Goal: Task Accomplishment & Management: Manage account settings

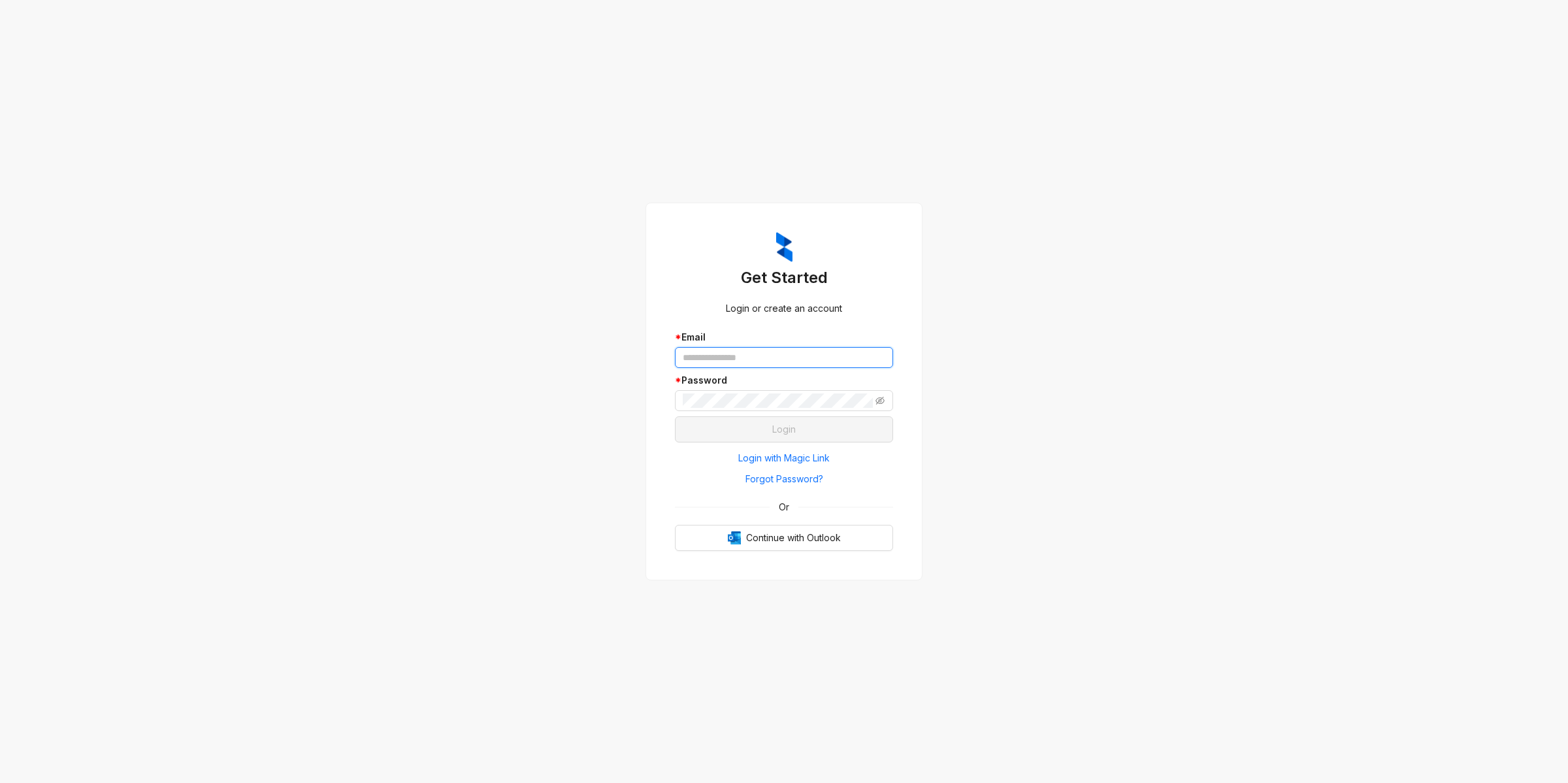
click at [696, 356] on input "text" at bounding box center [784, 357] width 218 height 21
click at [885, 356] on keeper-lock "Open Keeper Popup" at bounding box center [878, 357] width 16 height 16
type input "**********"
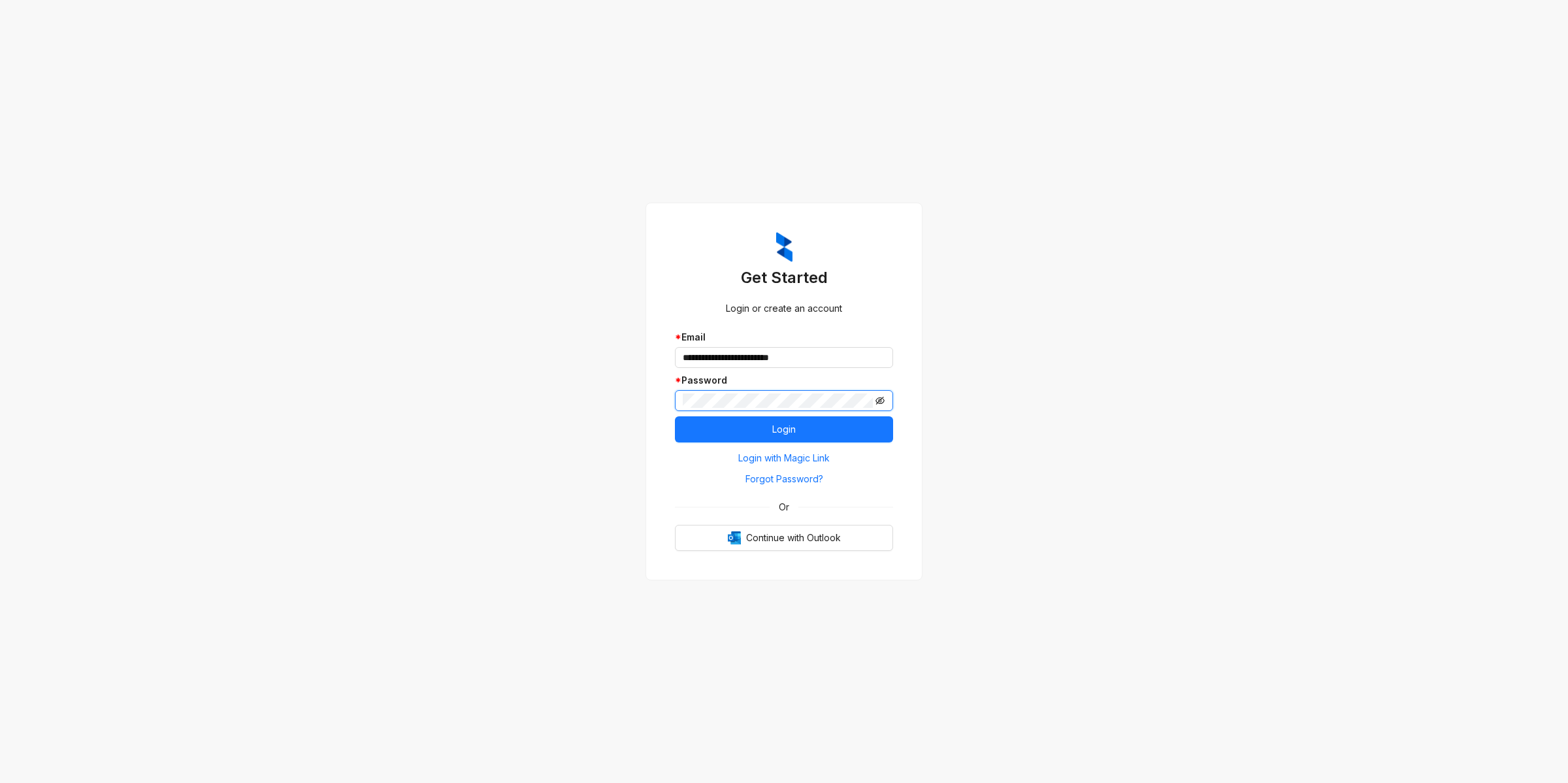
click at [878, 397] on icon "eye-invisible" at bounding box center [880, 401] width 9 height 9
click at [844, 428] on button "Login" at bounding box center [784, 429] width 218 height 26
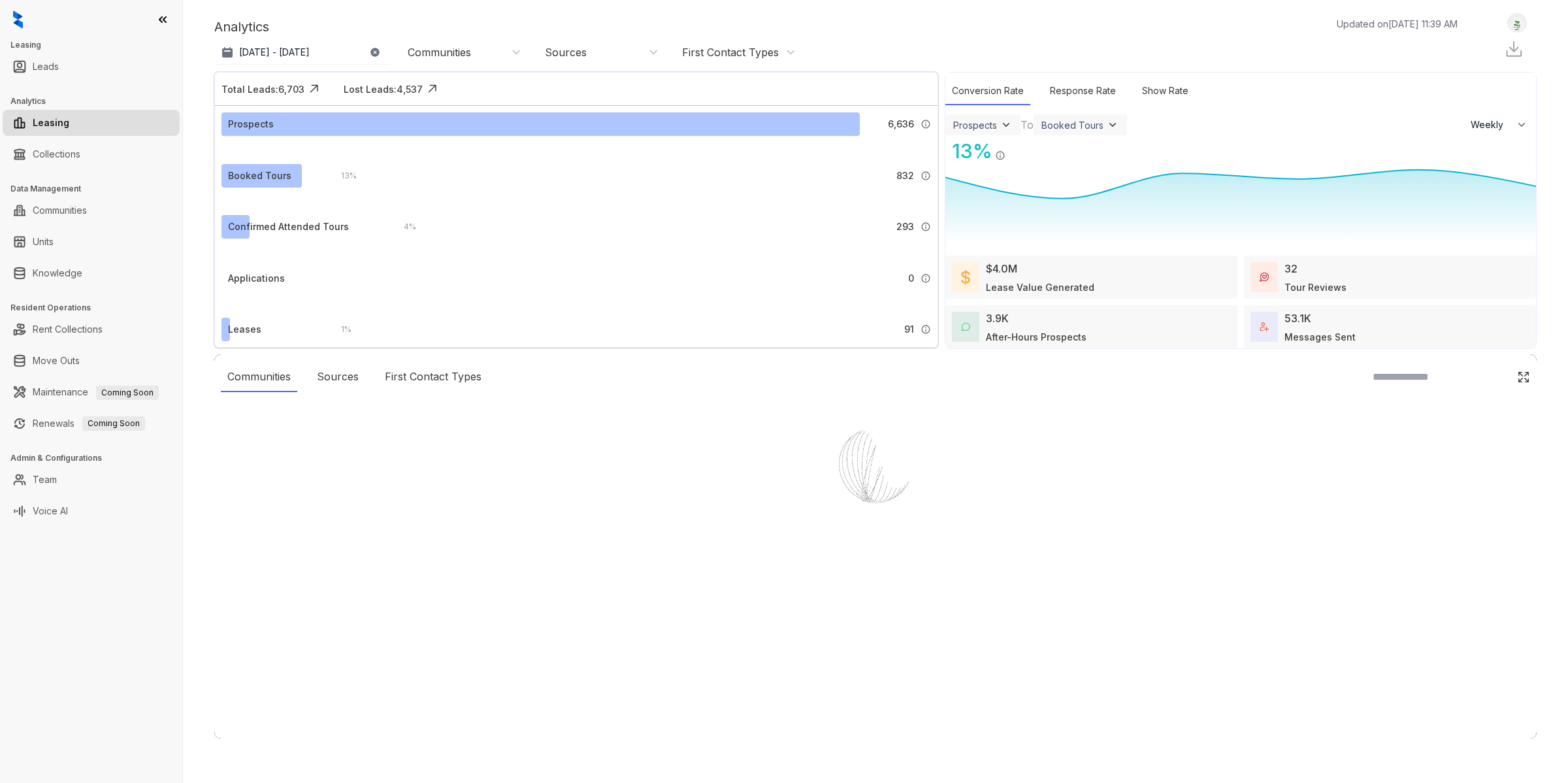
select select "******"
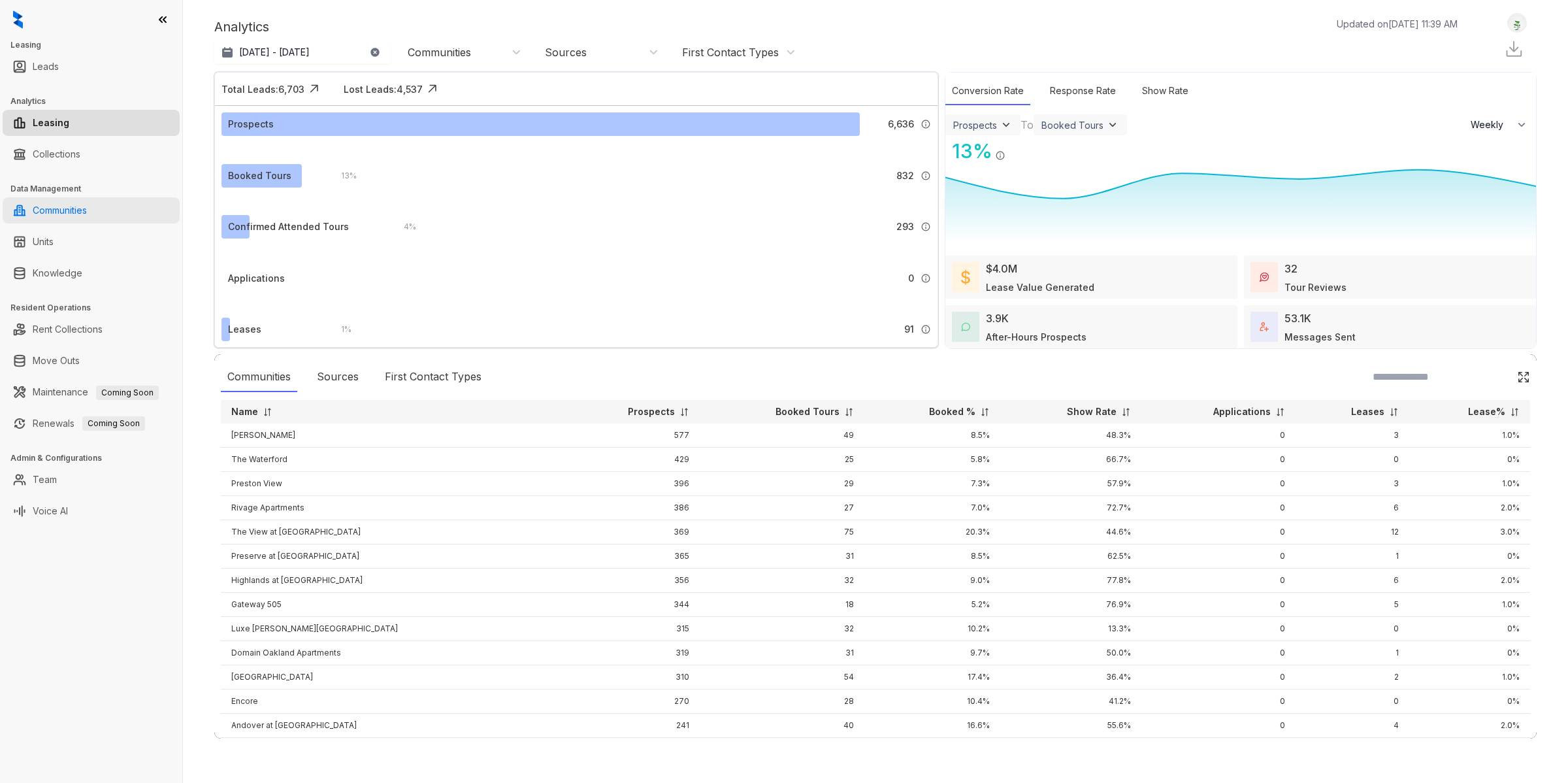
click at [87, 222] on link "Communities" at bounding box center [59, 210] width 54 height 26
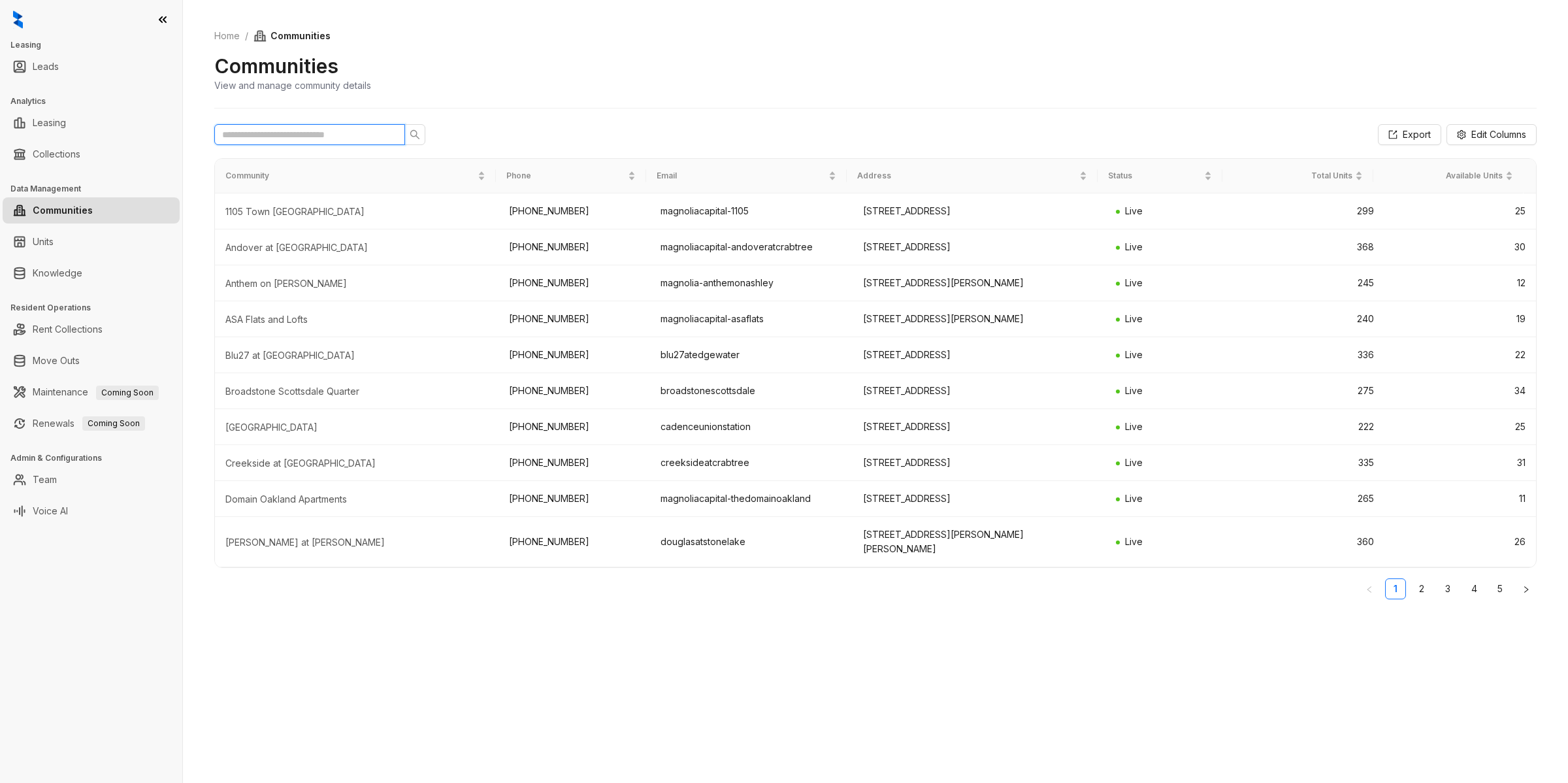
click at [288, 136] on input "text" at bounding box center [304, 134] width 165 height 15
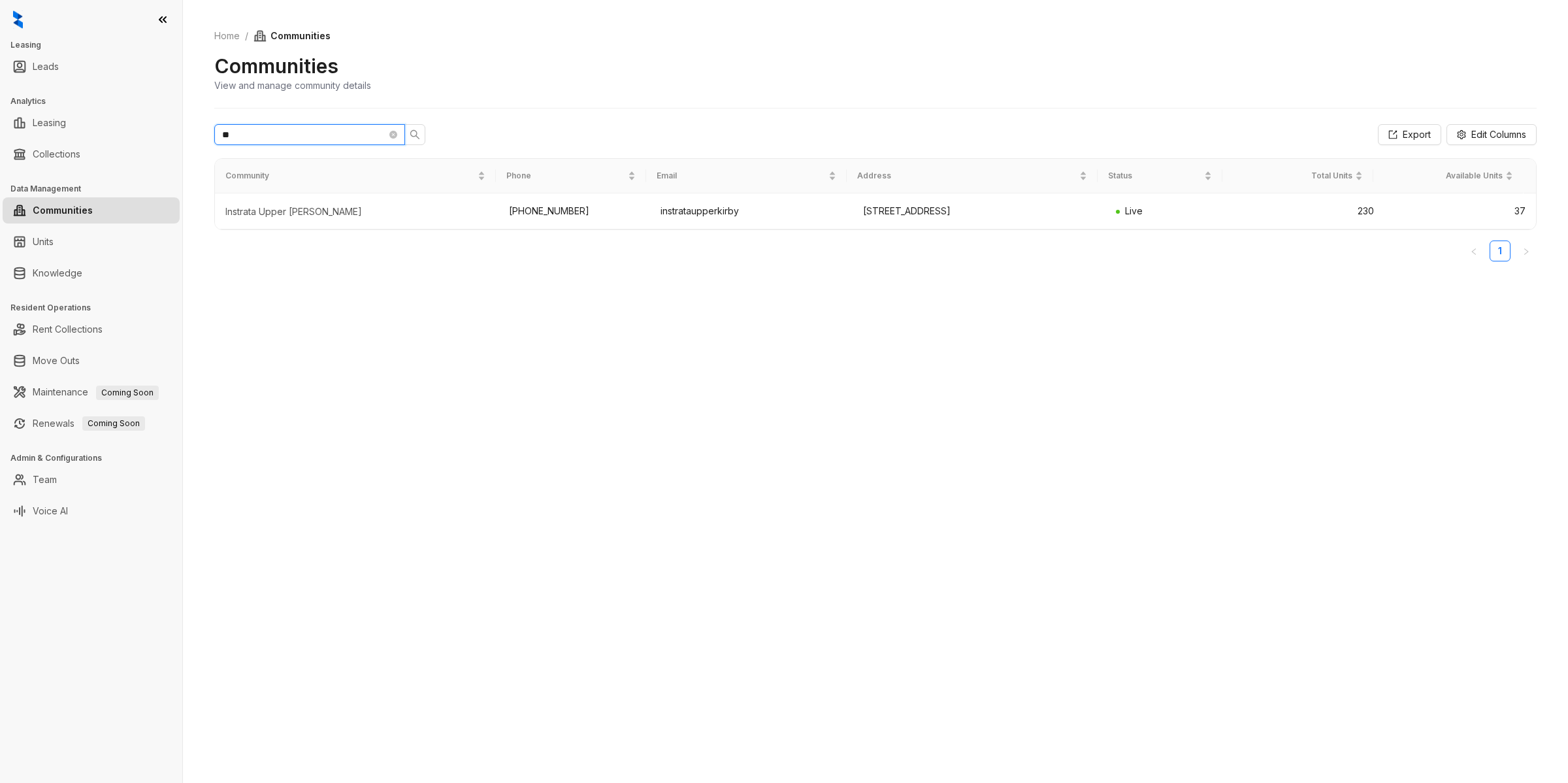
type input "*"
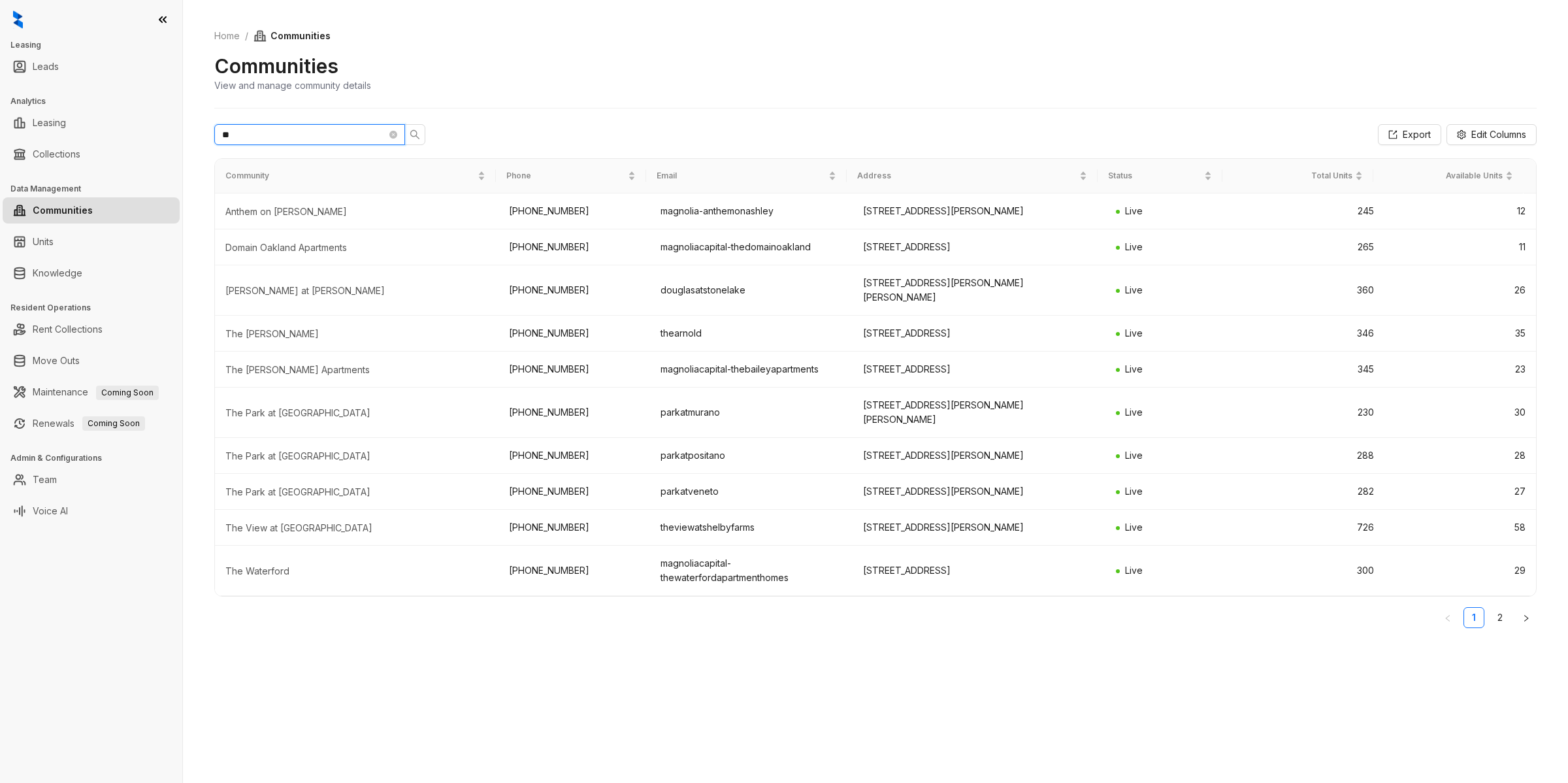
type input "*"
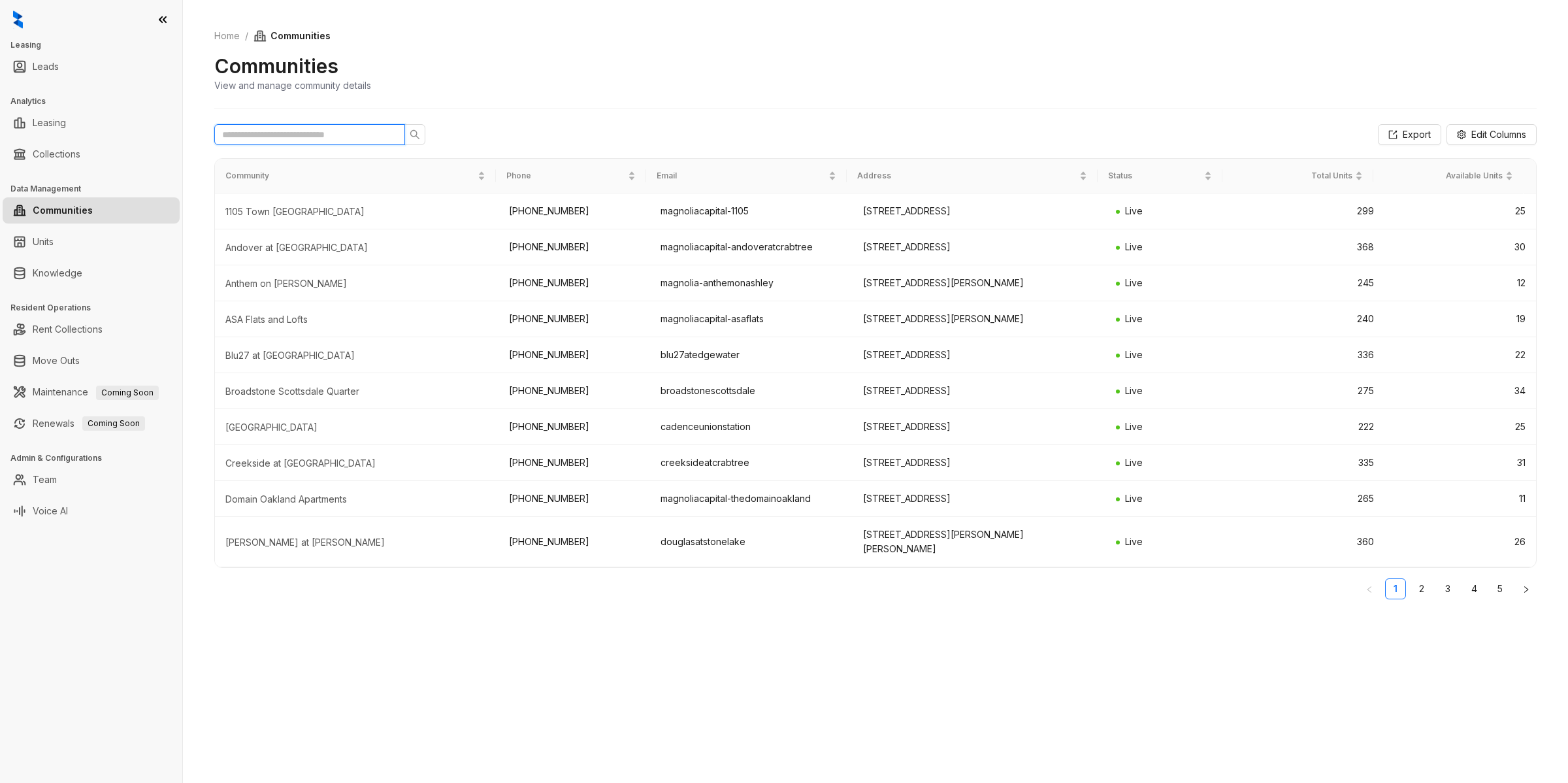
click at [246, 136] on input "text" at bounding box center [304, 134] width 165 height 15
click at [57, 485] on link "Team" at bounding box center [44, 480] width 24 height 26
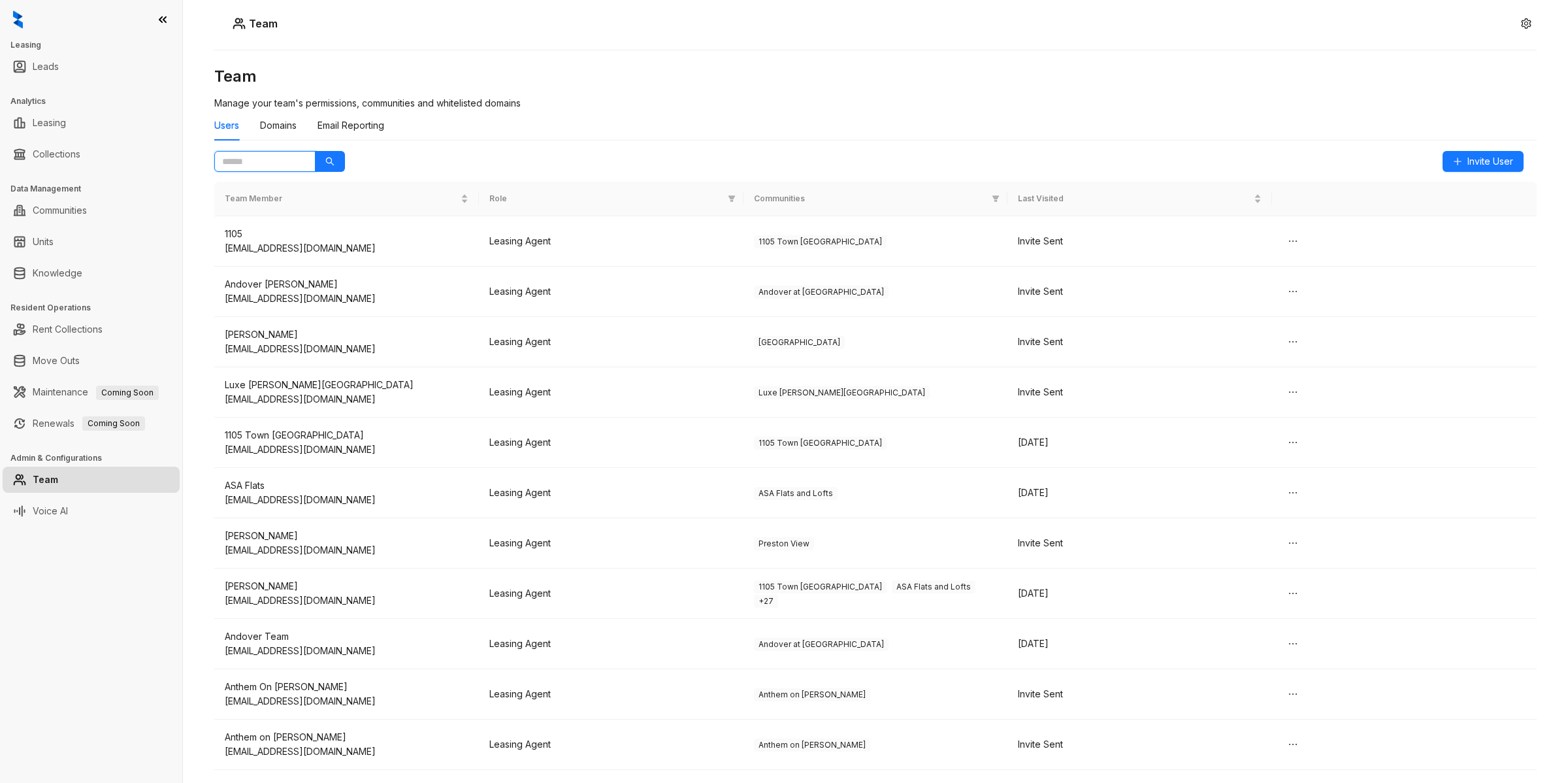
click at [260, 161] on input "text" at bounding box center [260, 161] width 75 height 15
type input "*"
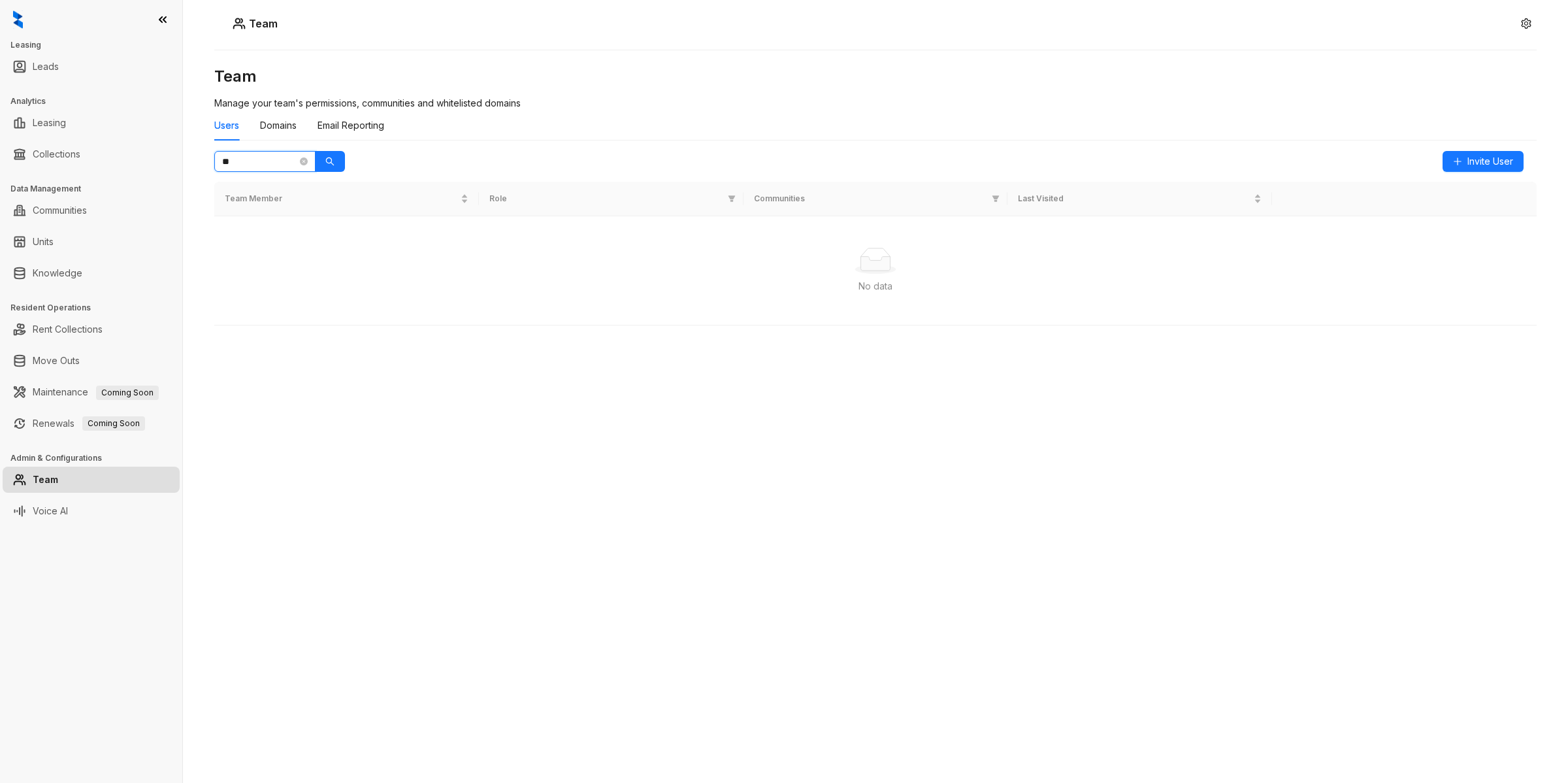
type input "*"
click at [260, 131] on div "Domains" at bounding box center [278, 125] width 37 height 15
click at [342, 120] on div "Email Reporting" at bounding box center [351, 125] width 66 height 15
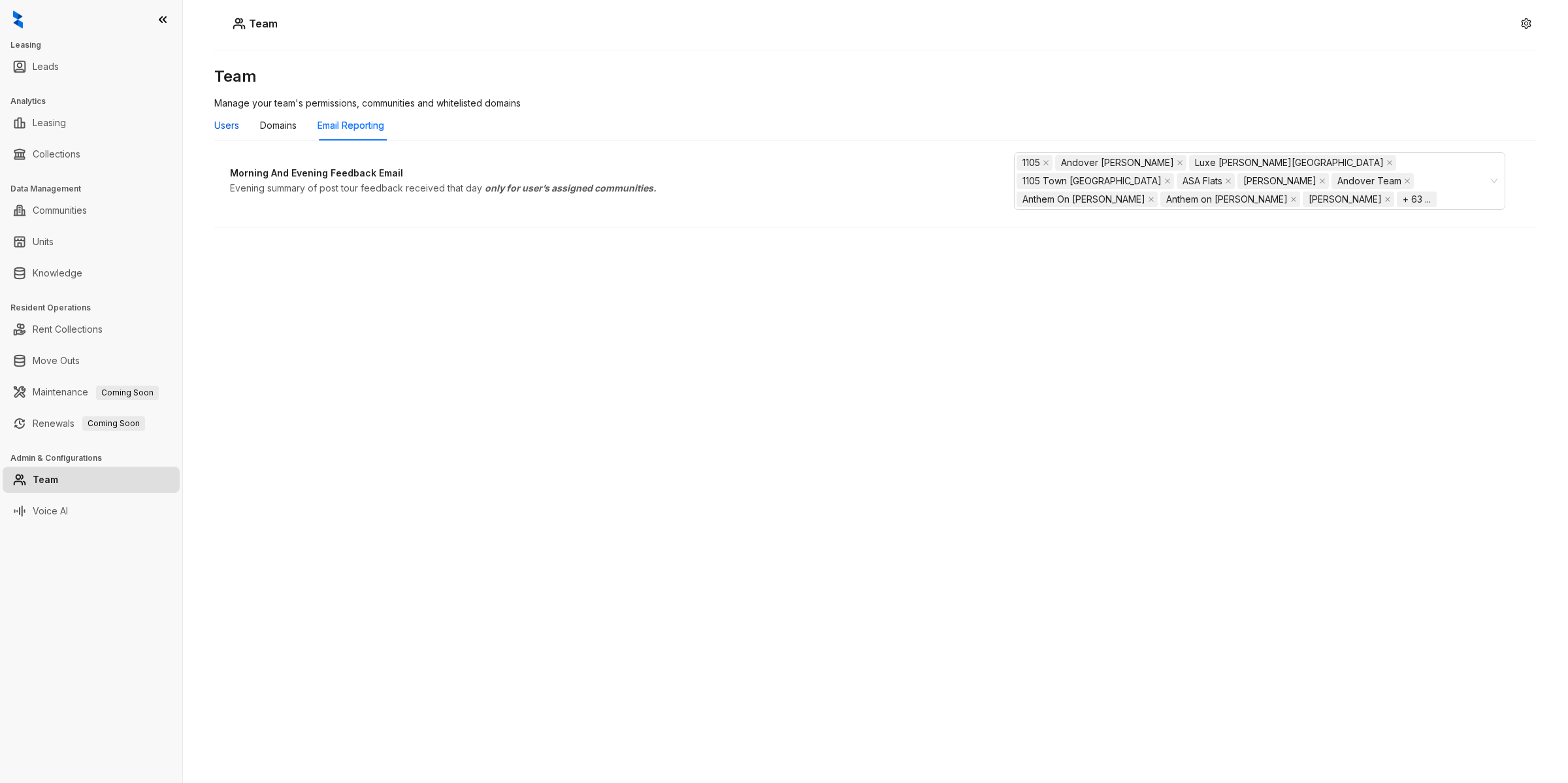
click at [230, 128] on div "Users" at bounding box center [226, 125] width 25 height 15
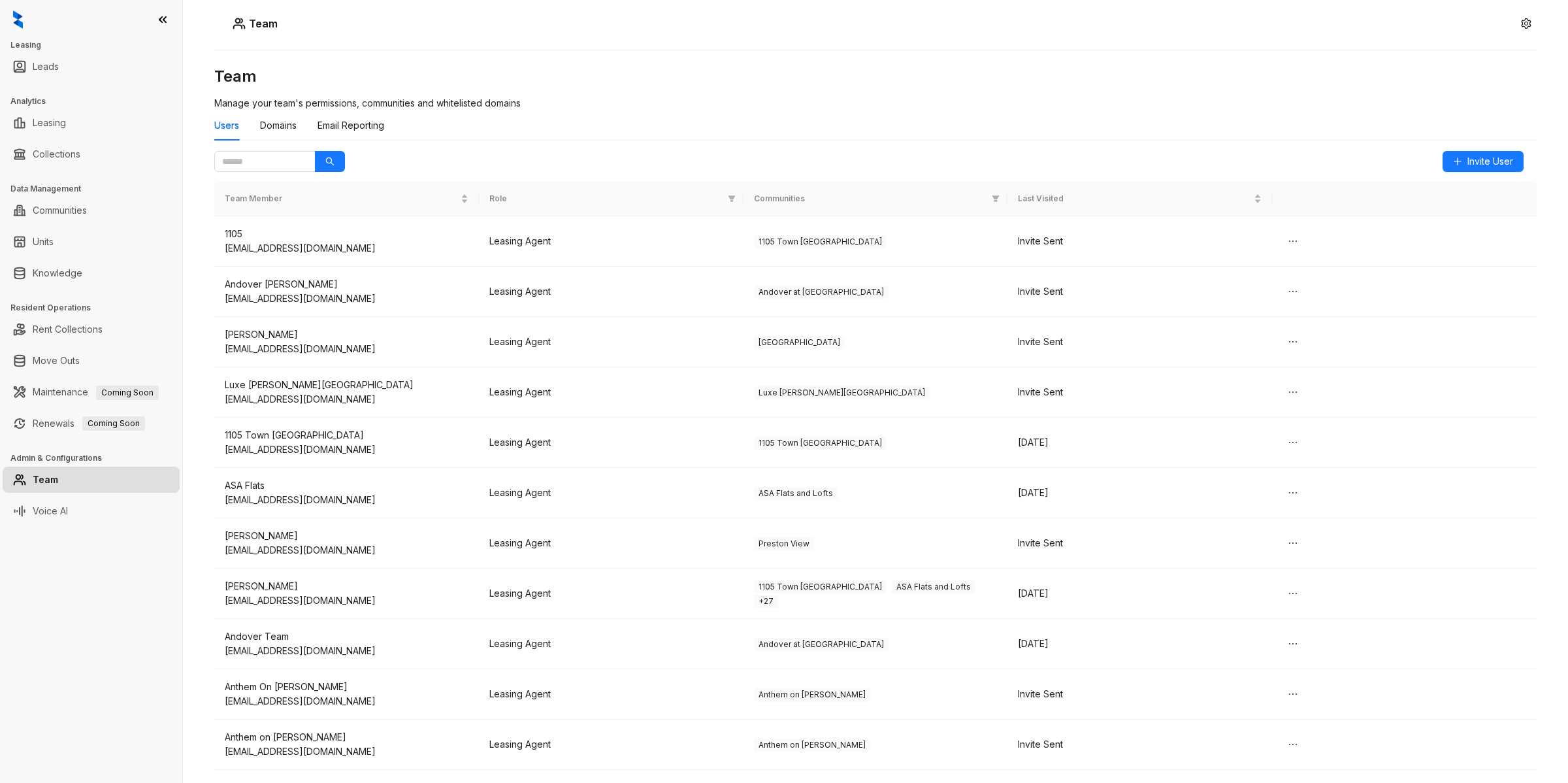
click at [316, 121] on div "Users Domains Email Reporting" at bounding box center [299, 125] width 169 height 30
click at [287, 125] on div "Domains" at bounding box center [278, 125] width 37 height 15
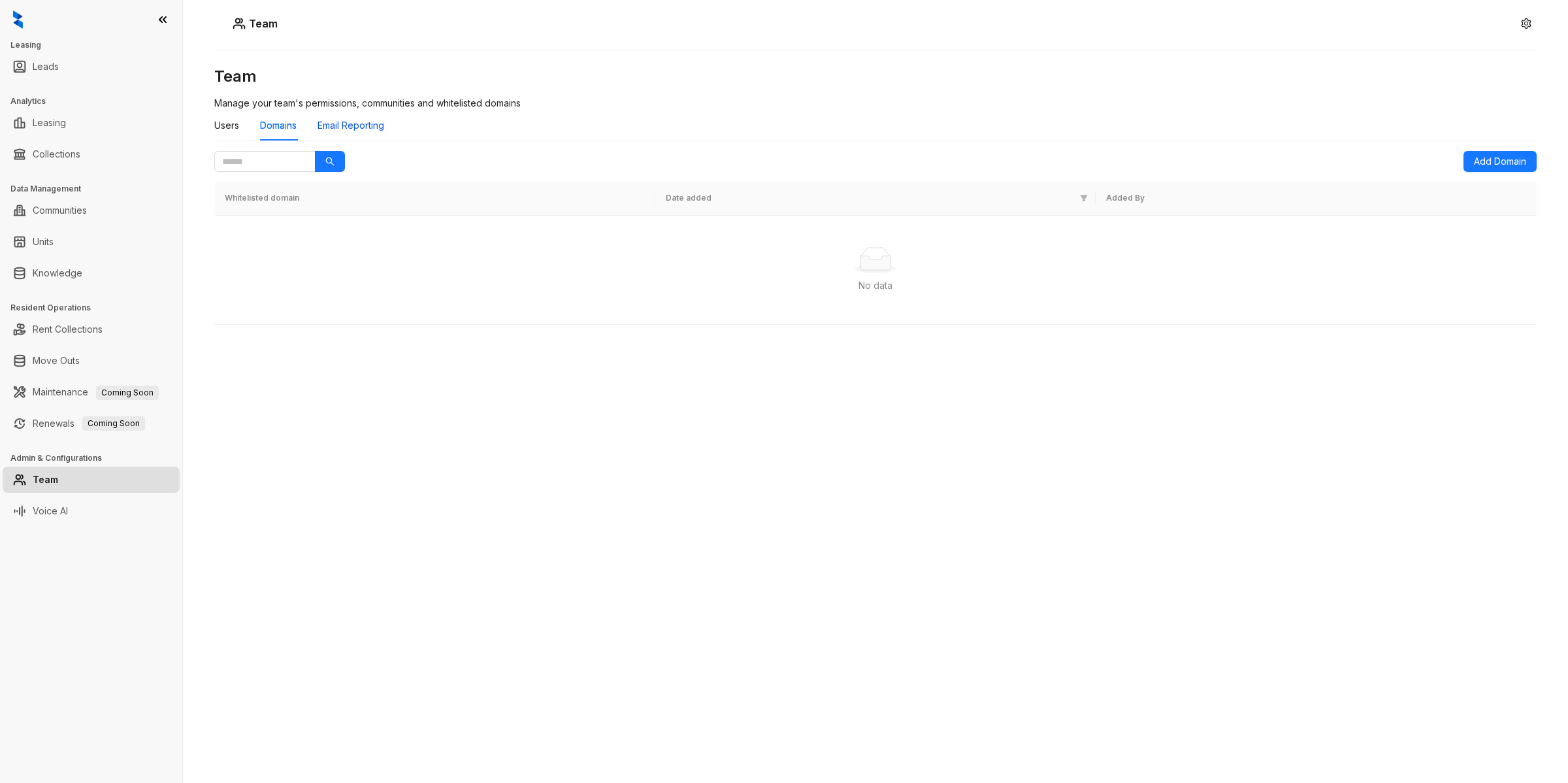
click at [356, 118] on div "Email Reporting" at bounding box center [351, 125] width 66 height 15
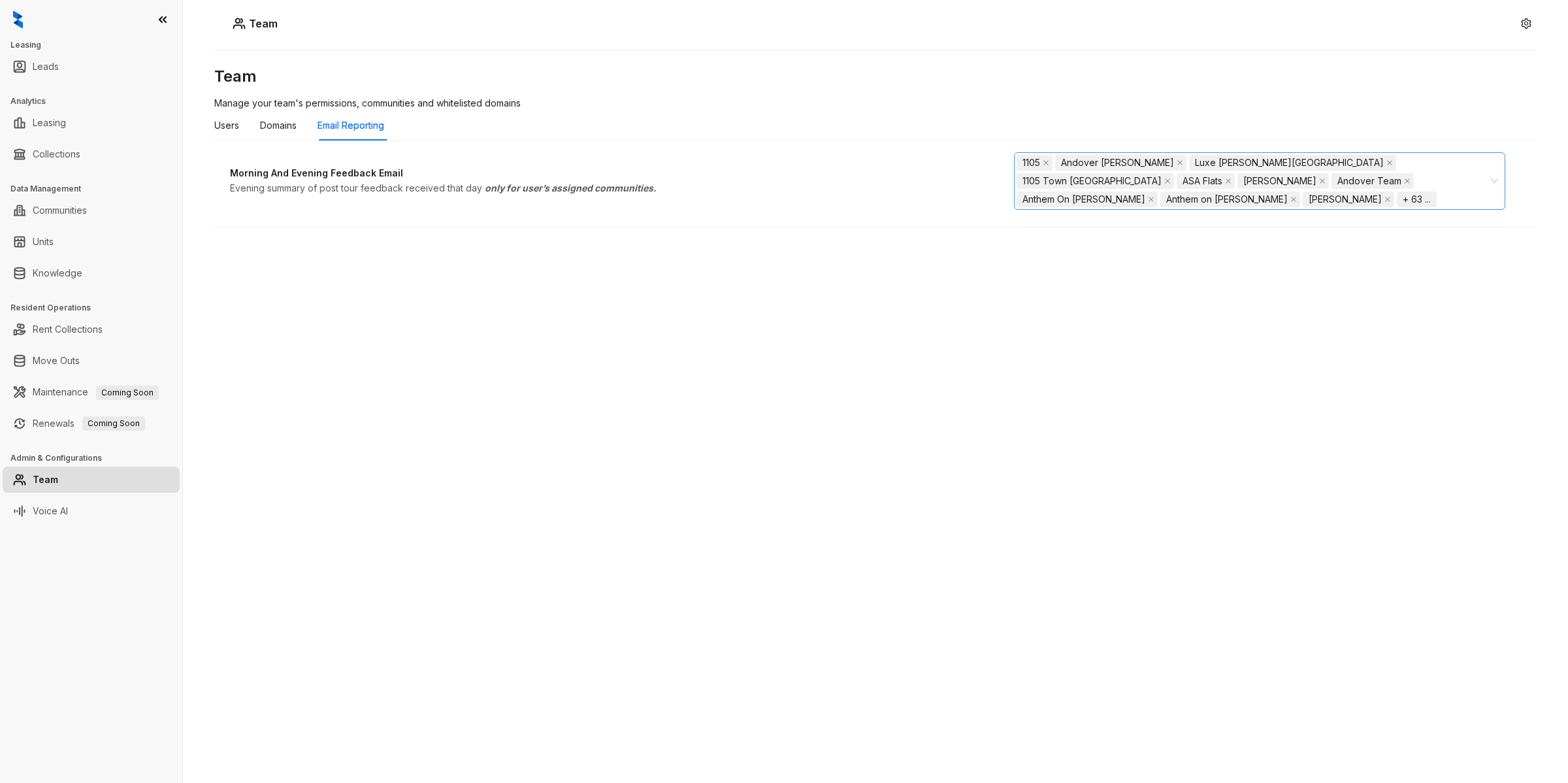
click at [1397, 208] on div "+ 63 ..." at bounding box center [1418, 199] width 42 height 18
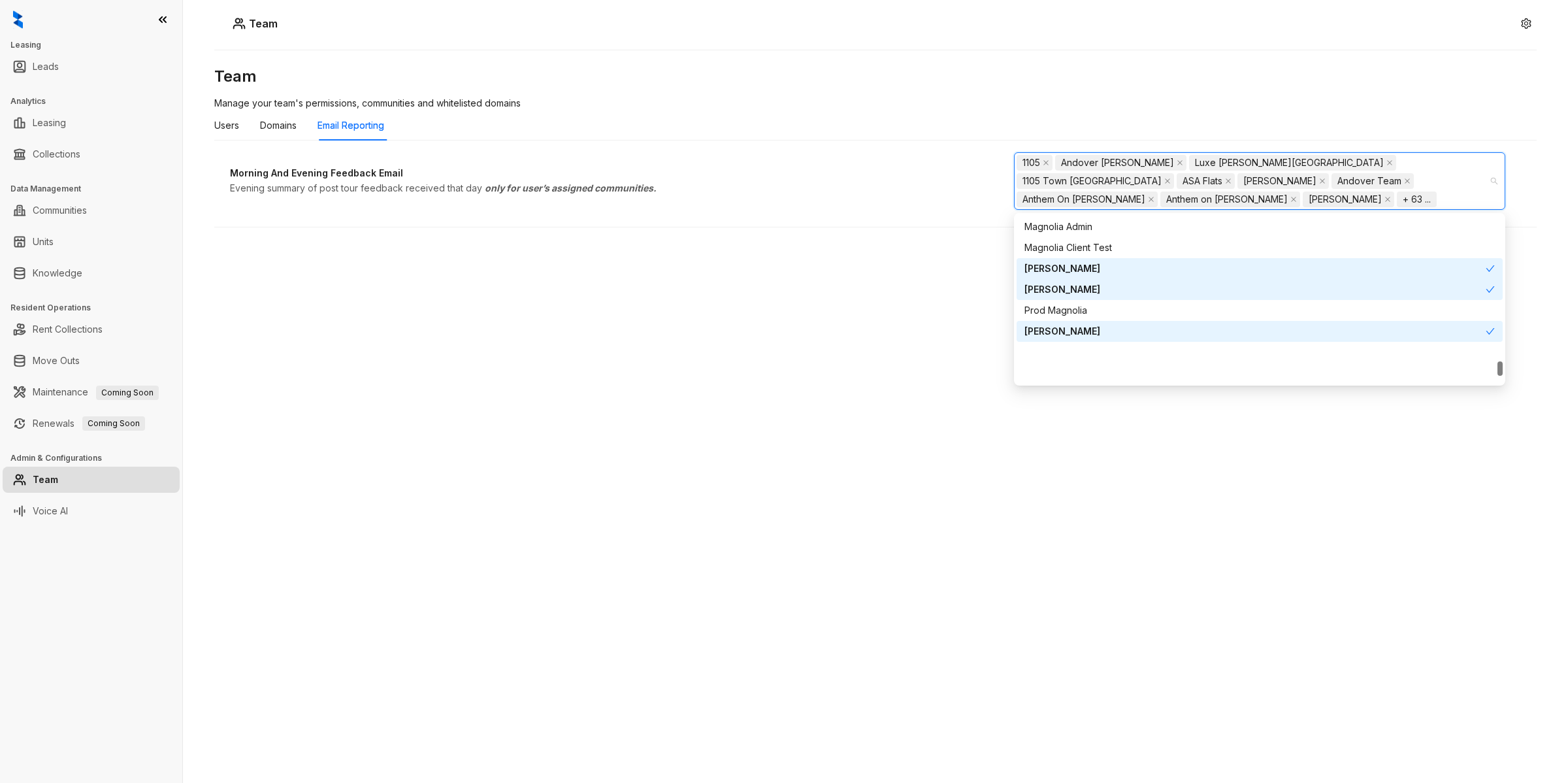
scroll to position [1632, 0]
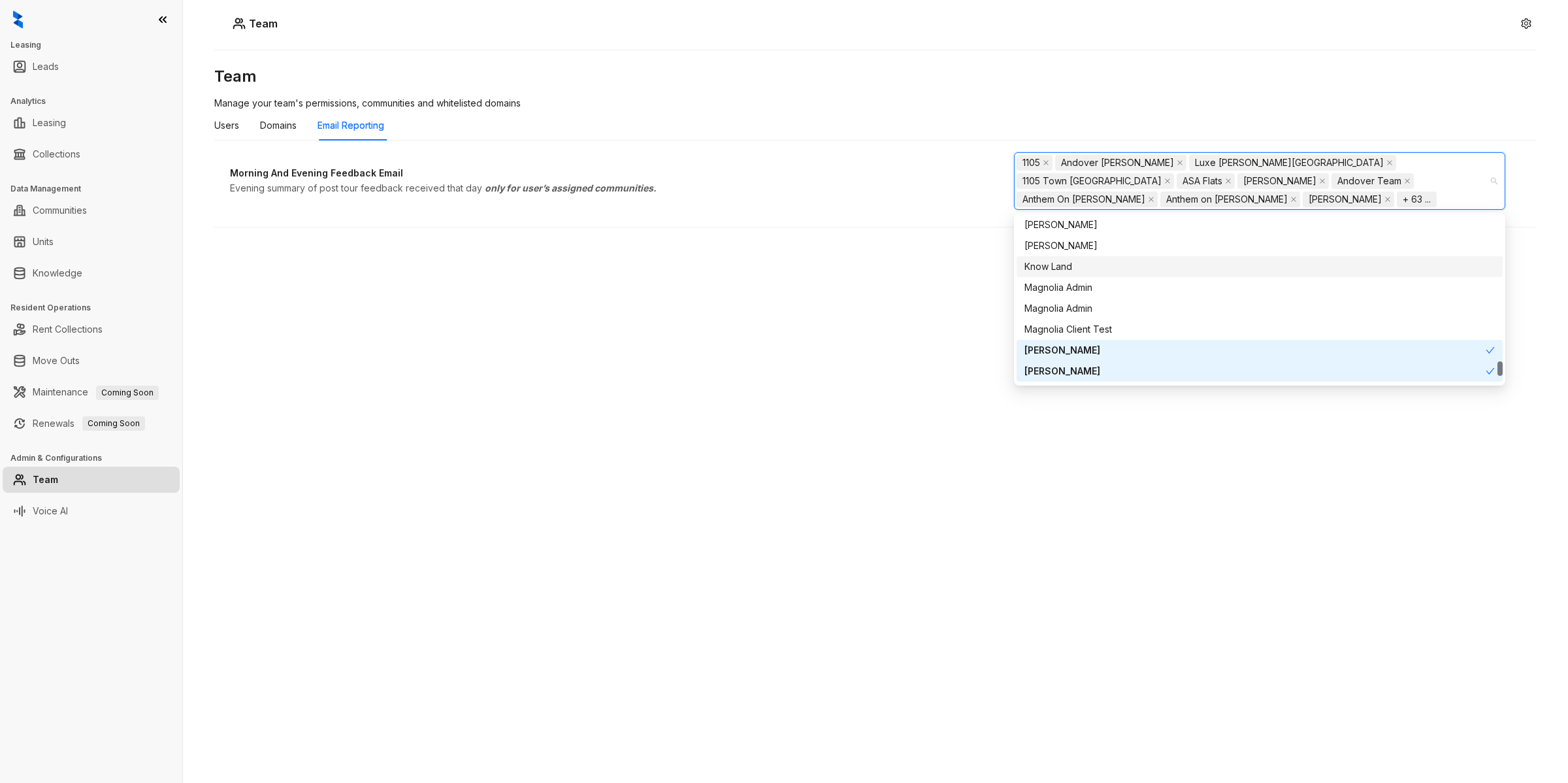
click at [866, 280] on div "Team Manage your team's permissions, communities and whitelisted domains Users …" at bounding box center [876, 365] width 1322 height 597
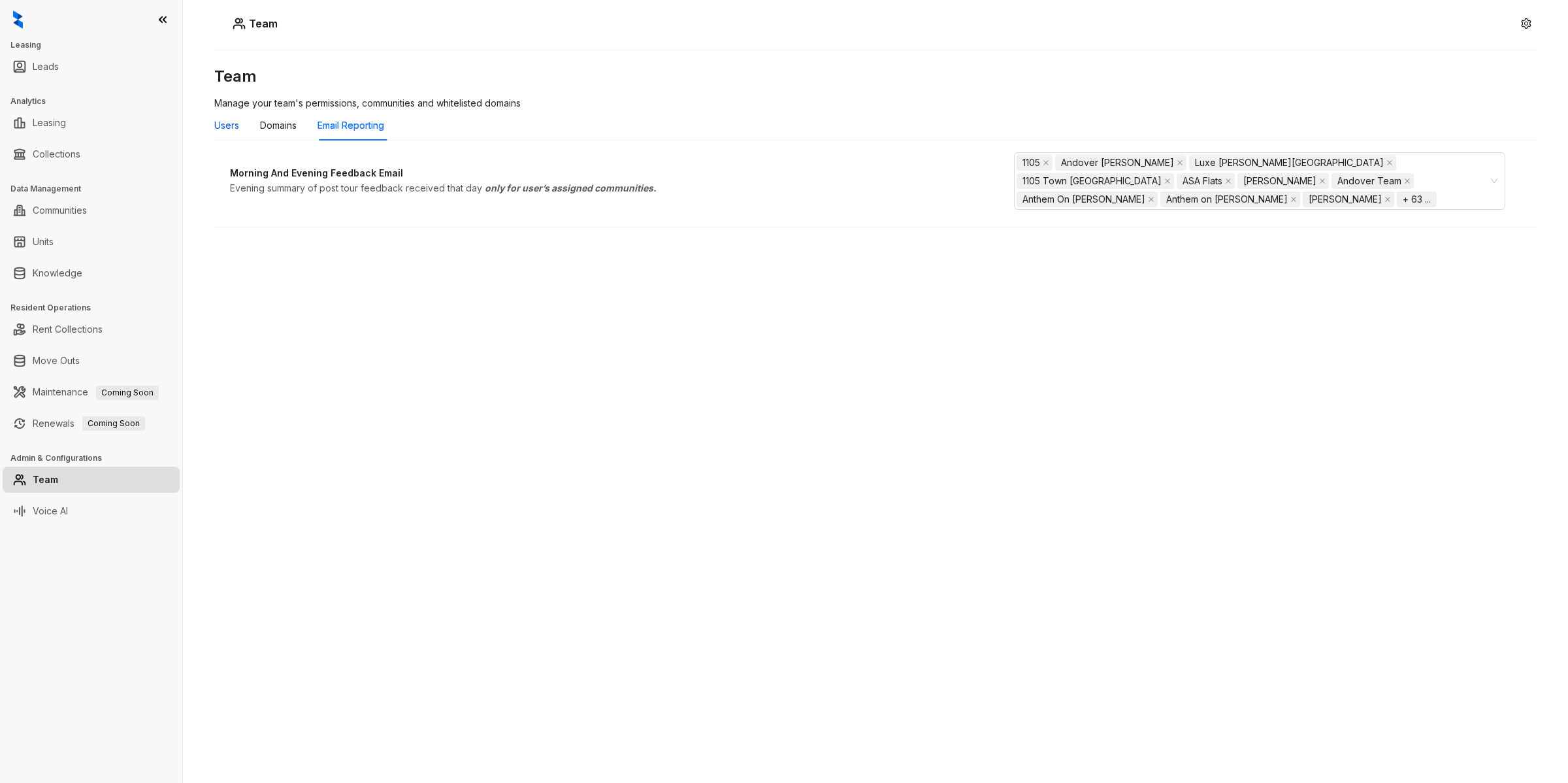
click at [230, 131] on div "Users" at bounding box center [226, 125] width 25 height 15
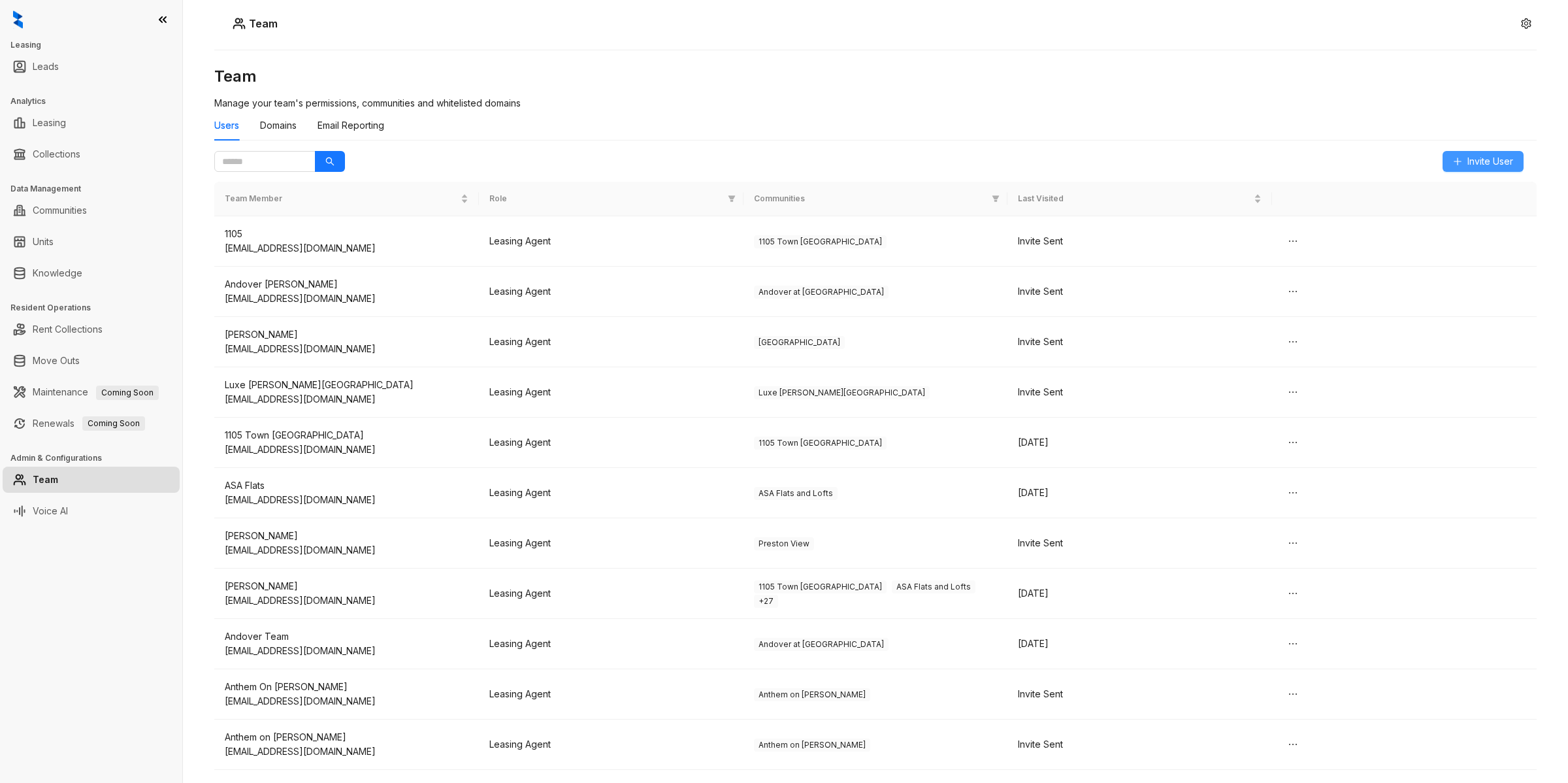
click at [1500, 151] on button "Invite User" at bounding box center [1483, 161] width 81 height 21
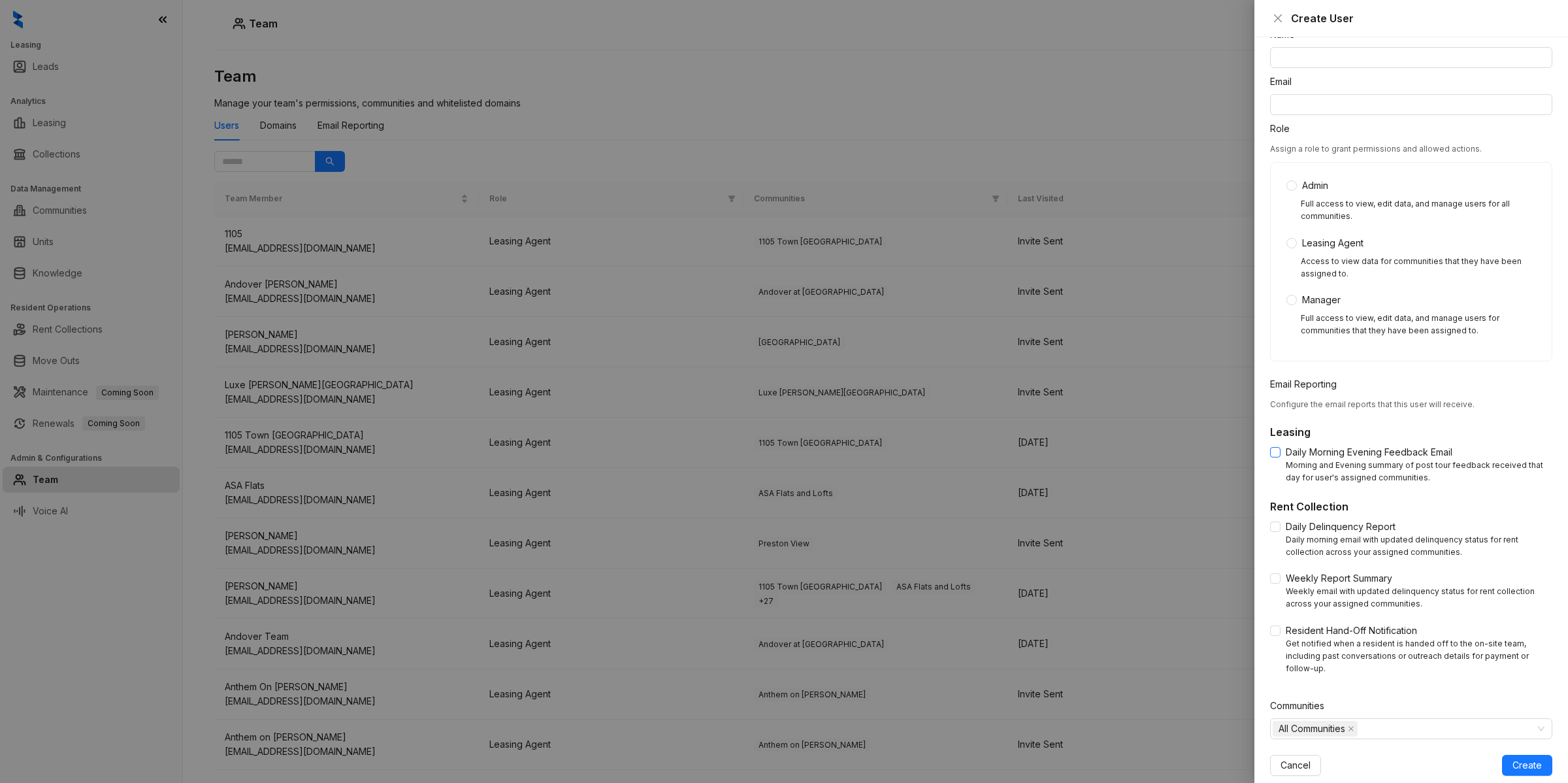
scroll to position [71, 0]
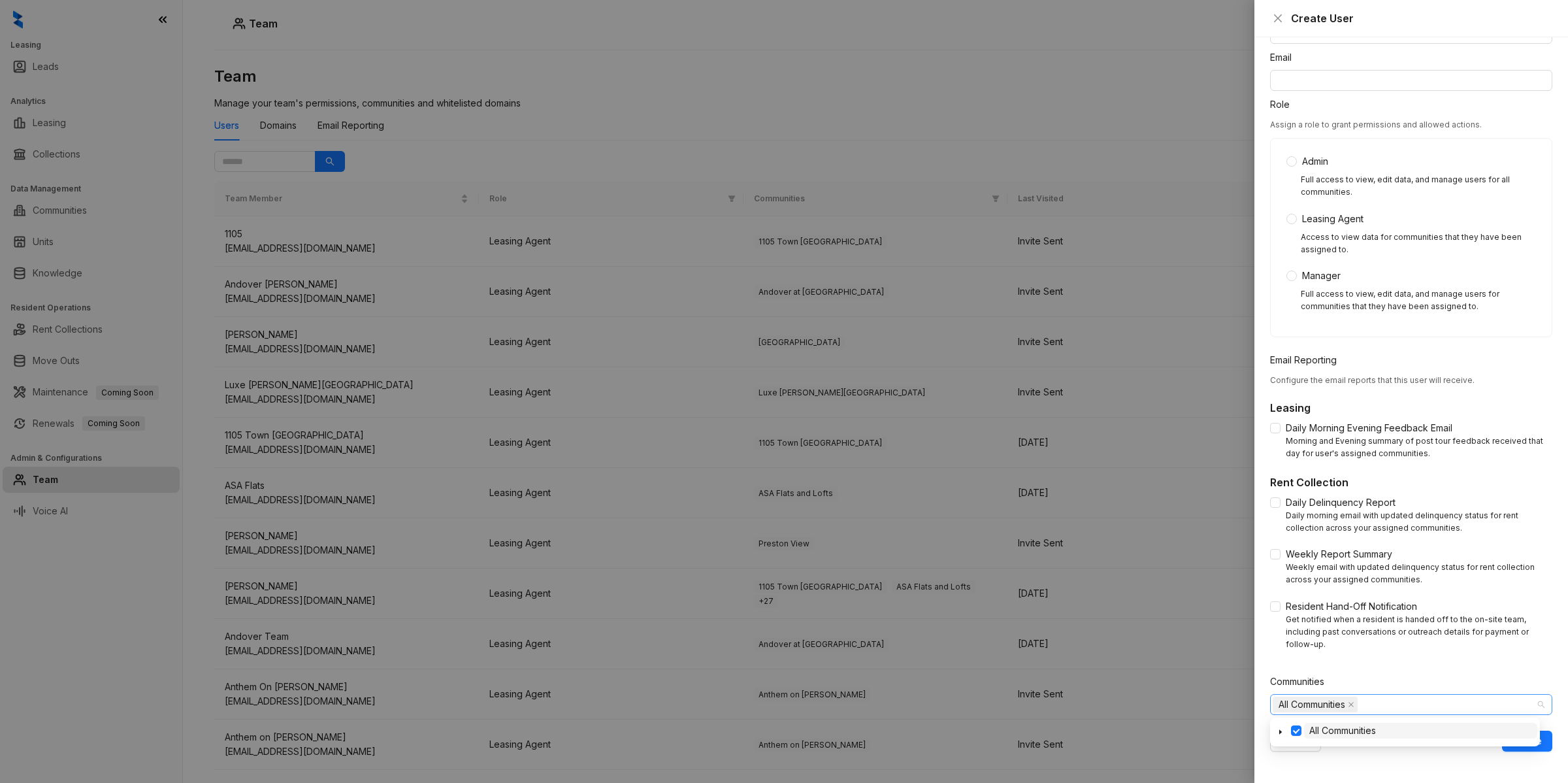
click at [1283, 699] on span "All Communities" at bounding box center [1312, 705] width 66 height 15
click at [1278, 732] on icon "caret-down" at bounding box center [1280, 731] width 6 height 6
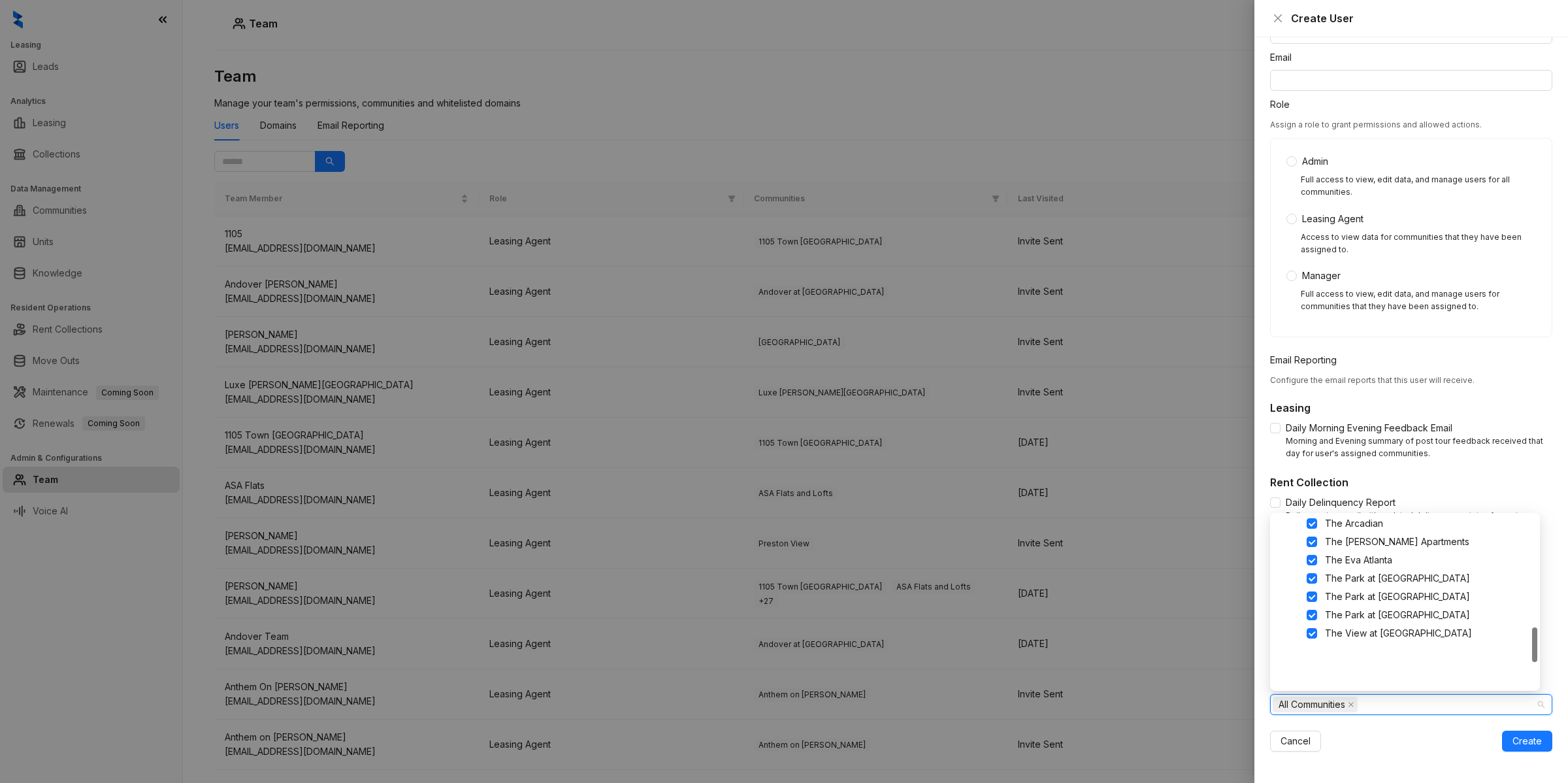
scroll to position [637, 0]
drag, startPoint x: 1533, startPoint y: 645, endPoint x: 1510, endPoint y: 682, distance: 43.6
click at [1510, 682] on div "The Eva Atlanta [GEOGRAPHIC_DATA] at [GEOGRAPHIC_DATA] at [GEOGRAPHIC_DATA] at …" at bounding box center [1404, 602] width 264 height 168
click at [1353, 705] on icon "close" at bounding box center [1351, 704] width 6 height 6
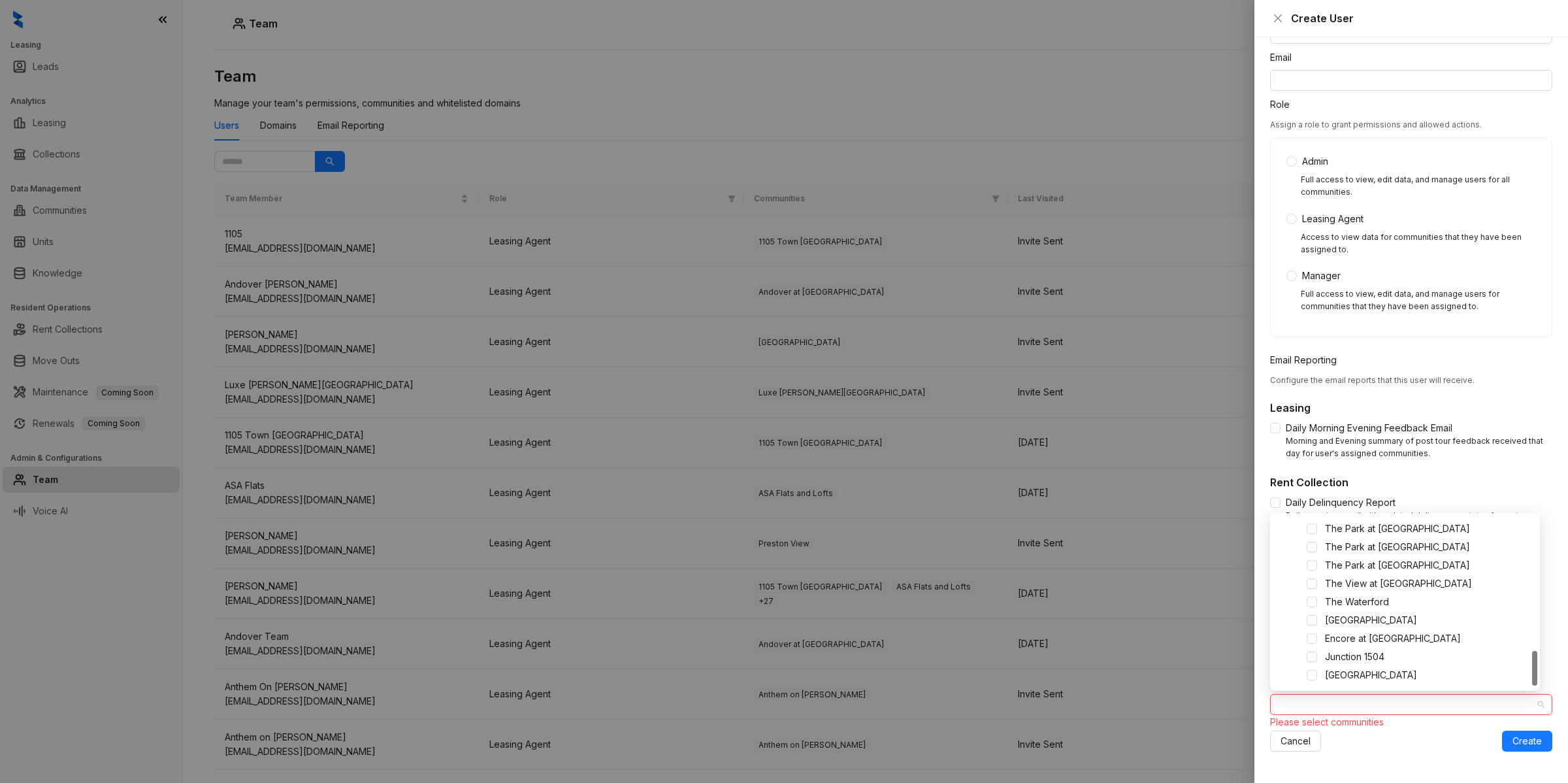
click at [1343, 706] on div at bounding box center [1404, 705] width 263 height 18
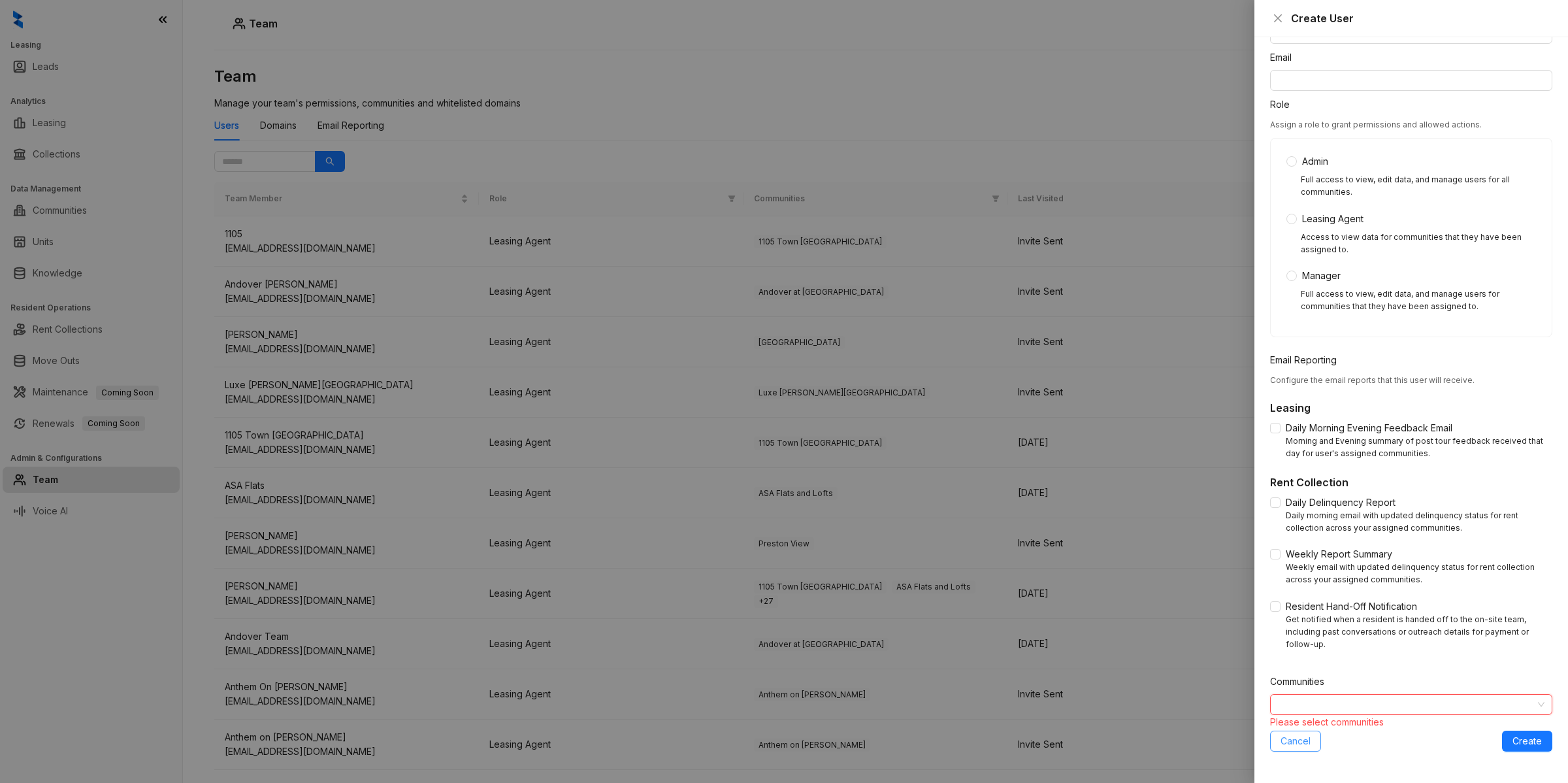
click at [1310, 739] on span "Cancel" at bounding box center [1295, 742] width 30 height 15
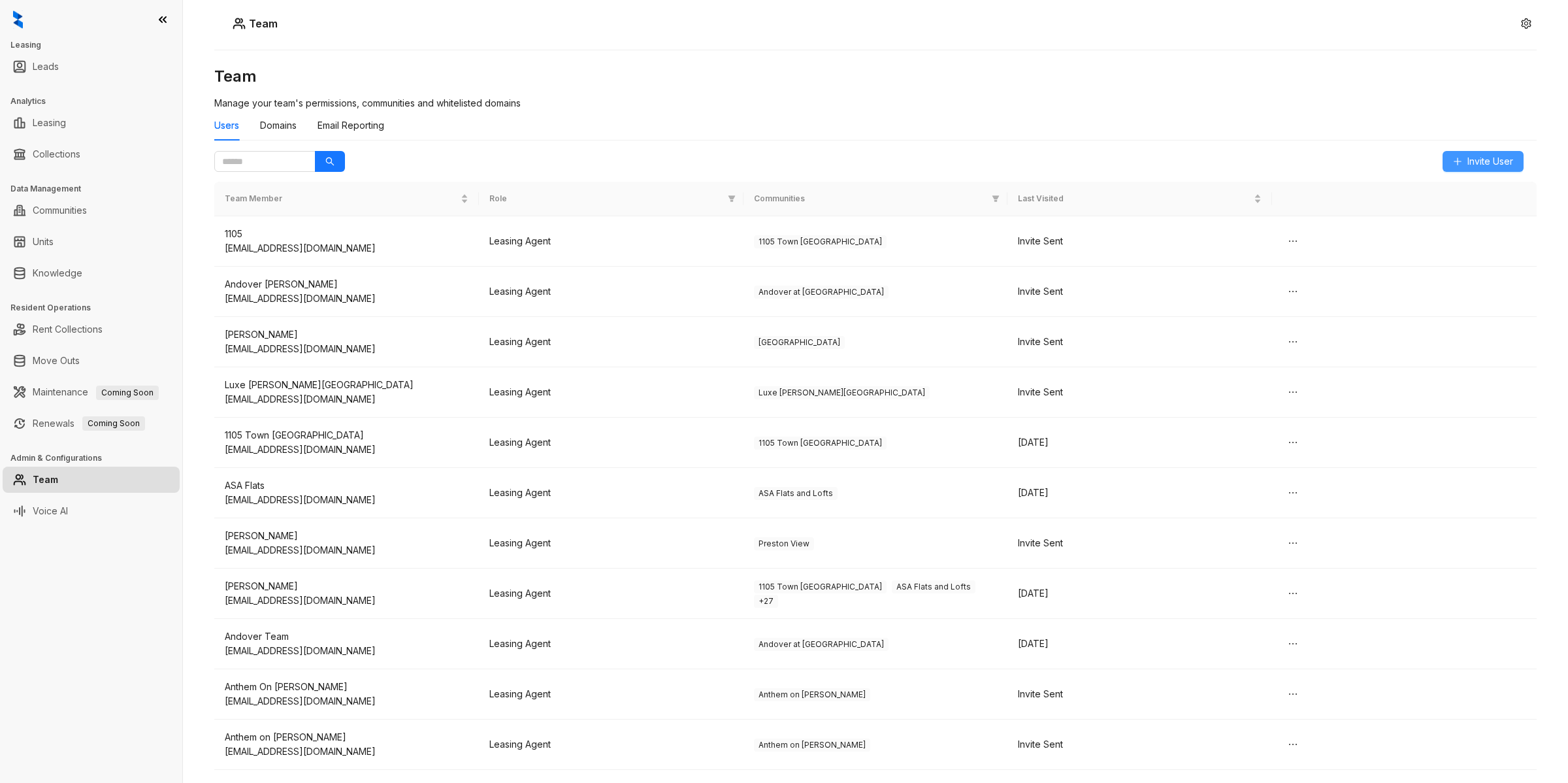
click at [1507, 163] on span "Invite User" at bounding box center [1491, 161] width 46 height 15
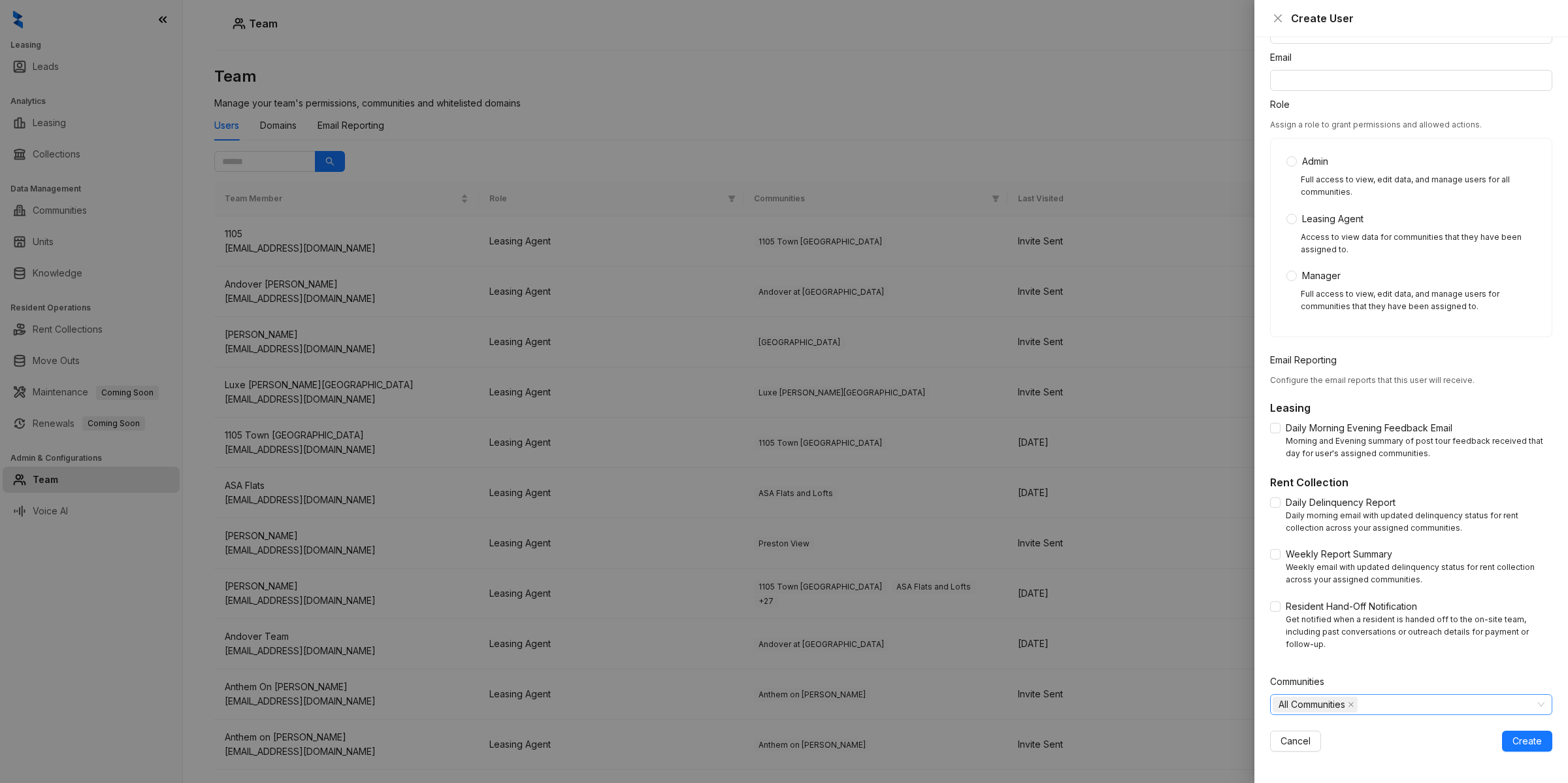
click at [1298, 706] on span "All Communities" at bounding box center [1312, 705] width 66 height 15
click at [1282, 730] on icon "caret-down" at bounding box center [1280, 731] width 6 height 6
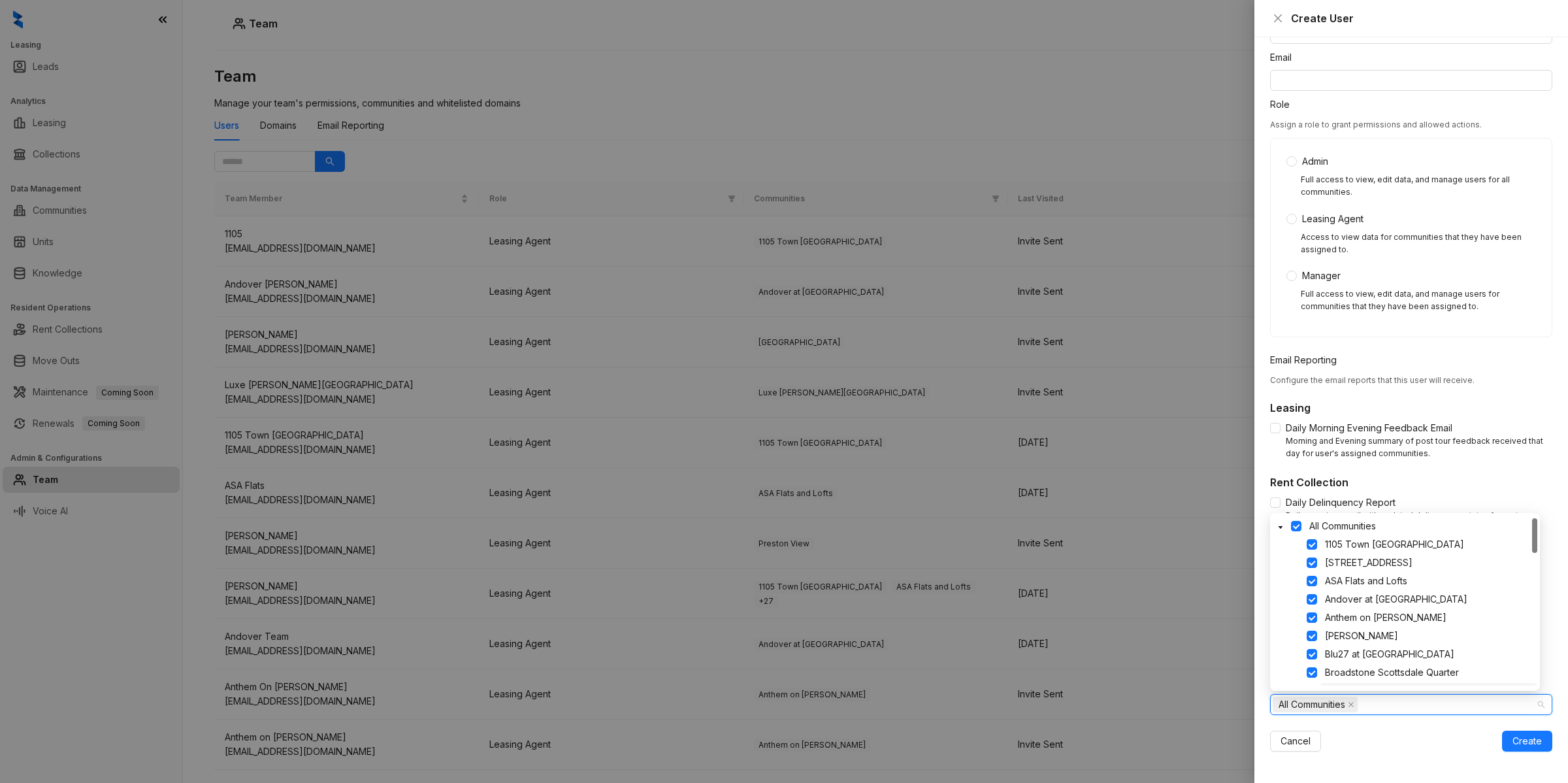
scroll to position [82, 0]
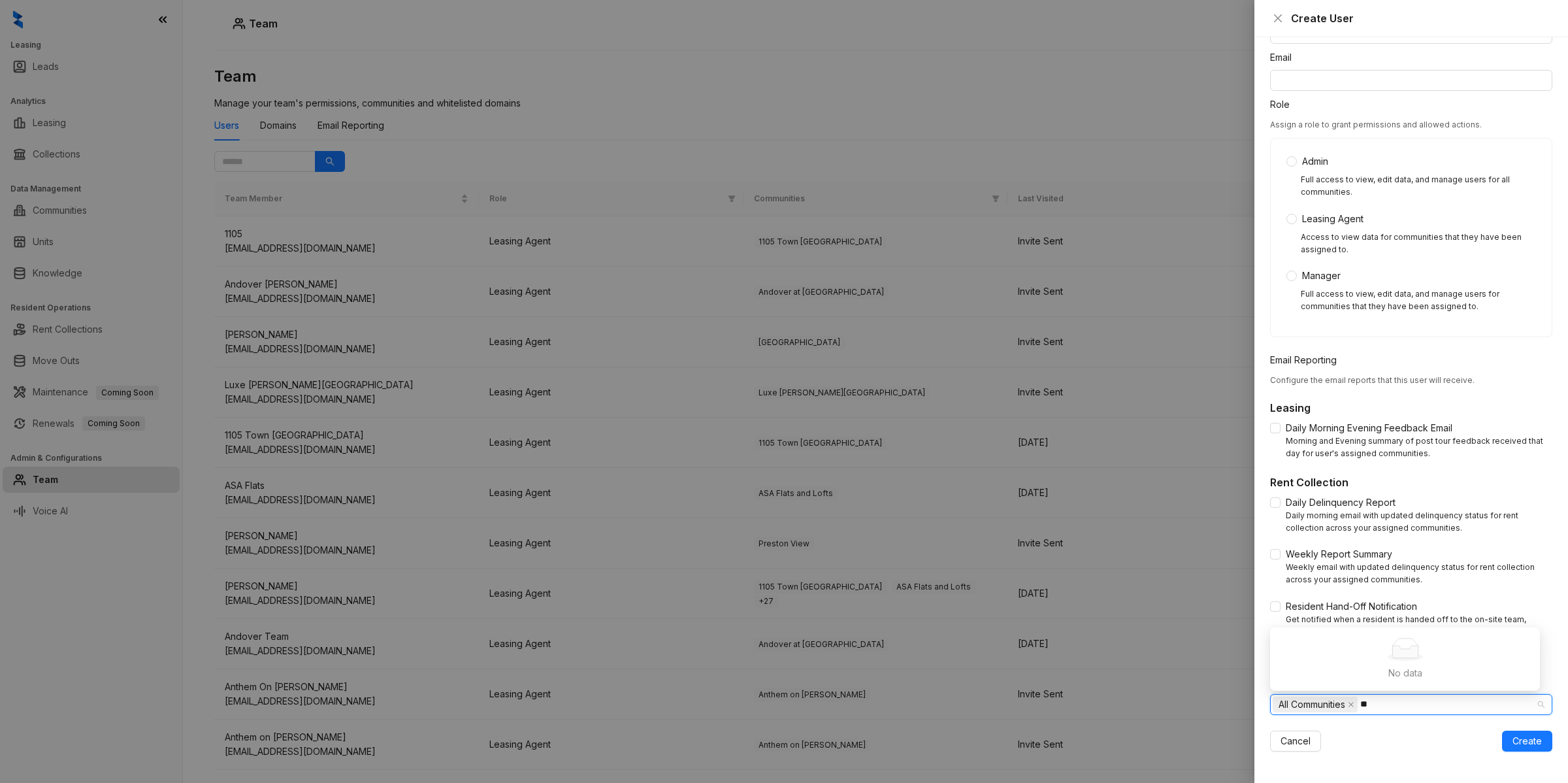
type input "*"
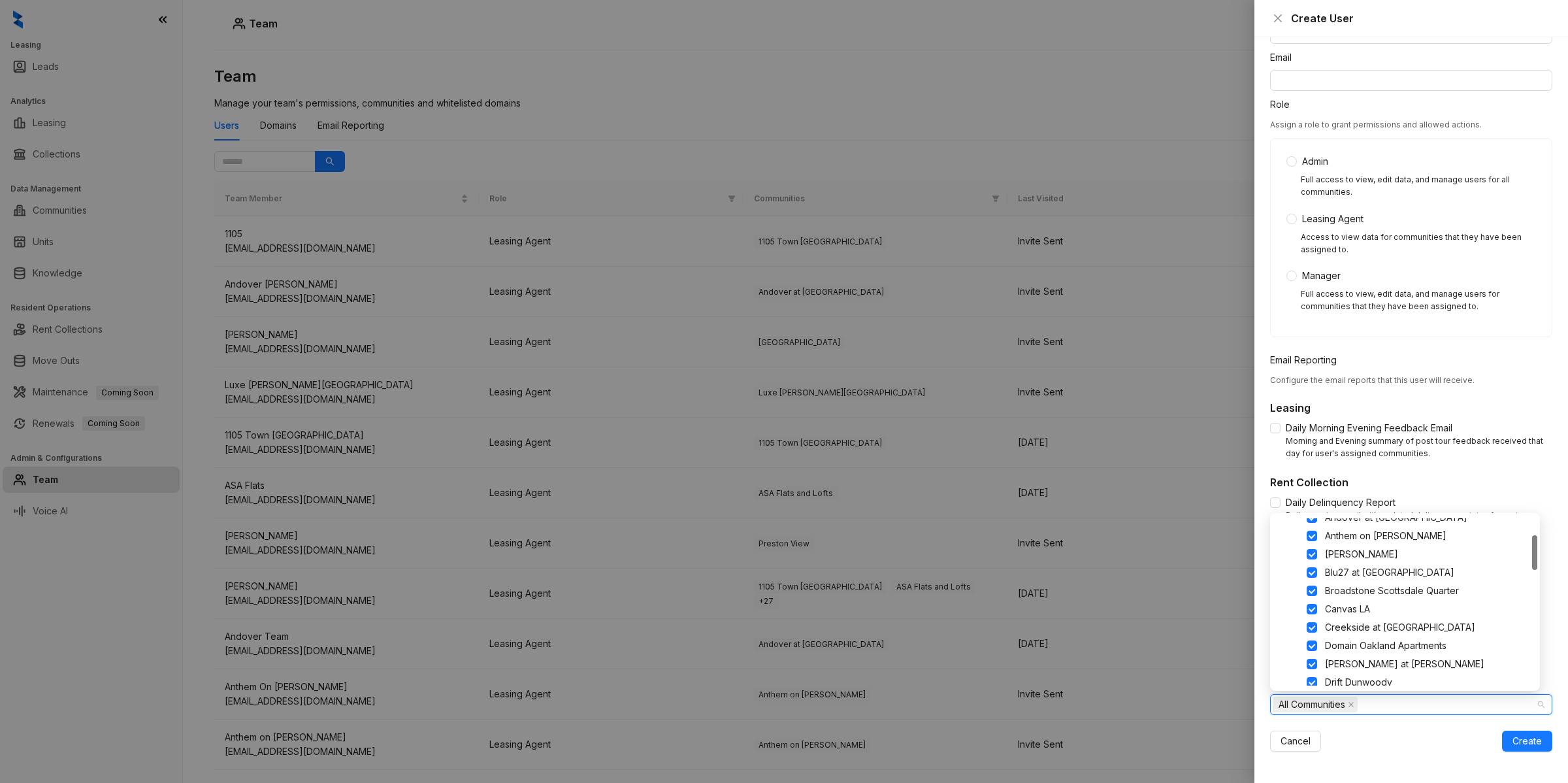
click at [1533, 566] on div "Andover at [PERSON_NAME] Anthem on [PERSON_NAME] Blu27 at [GEOGRAPHIC_DATA] [GE…" at bounding box center [1404, 602] width 264 height 168
drag, startPoint x: 1534, startPoint y: 557, endPoint x: 1490, endPoint y: 676, distance: 126.9
click at [1540, 681] on body "Leasing Leads Analytics Leasing Collections Data Management Communities Units K…" at bounding box center [784, 392] width 1568 height 783
click at [1311, 674] on span at bounding box center [1311, 674] width 10 height 10
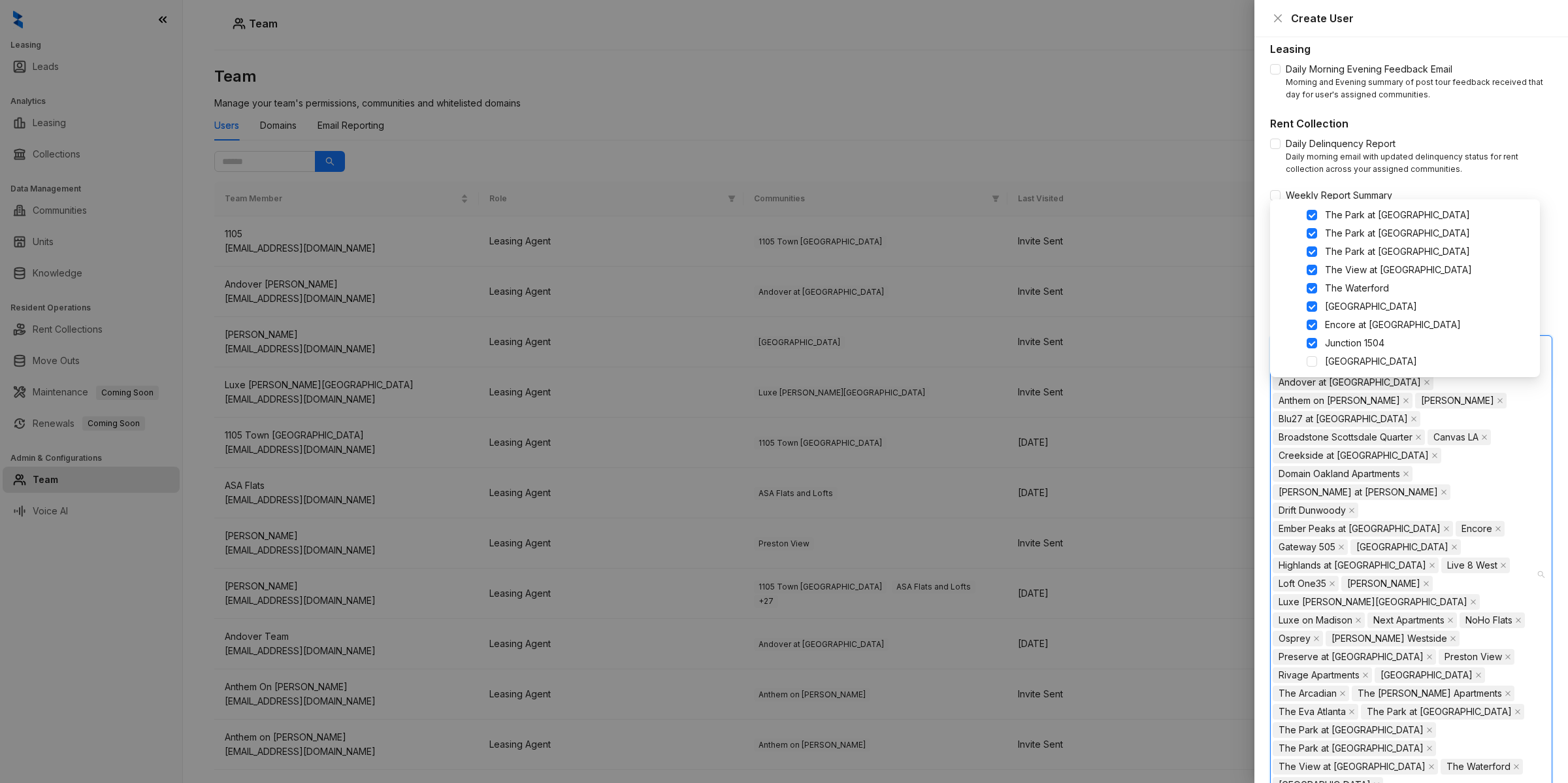
scroll to position [436, 0]
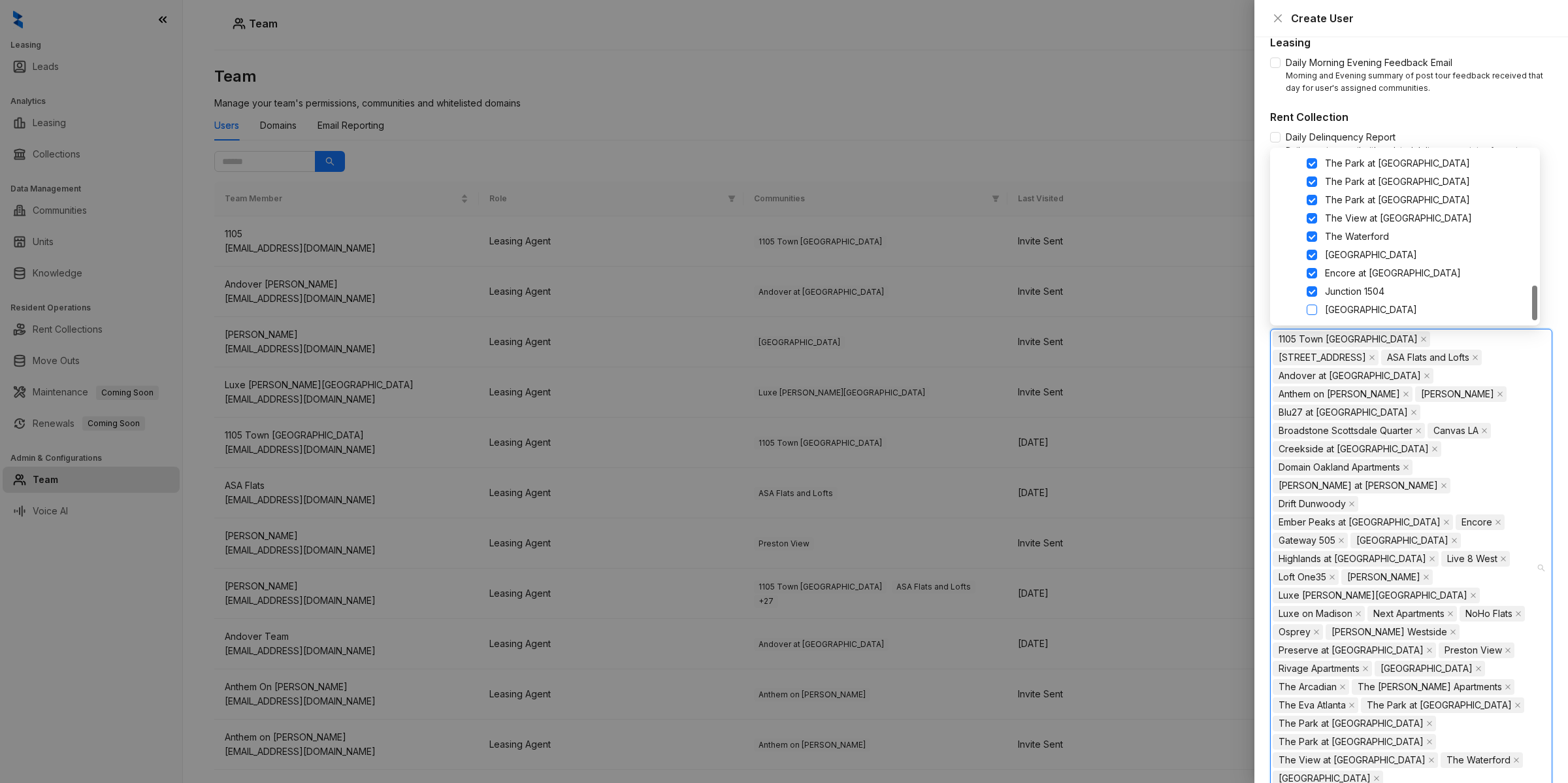
click at [1312, 310] on span at bounding box center [1311, 310] width 10 height 10
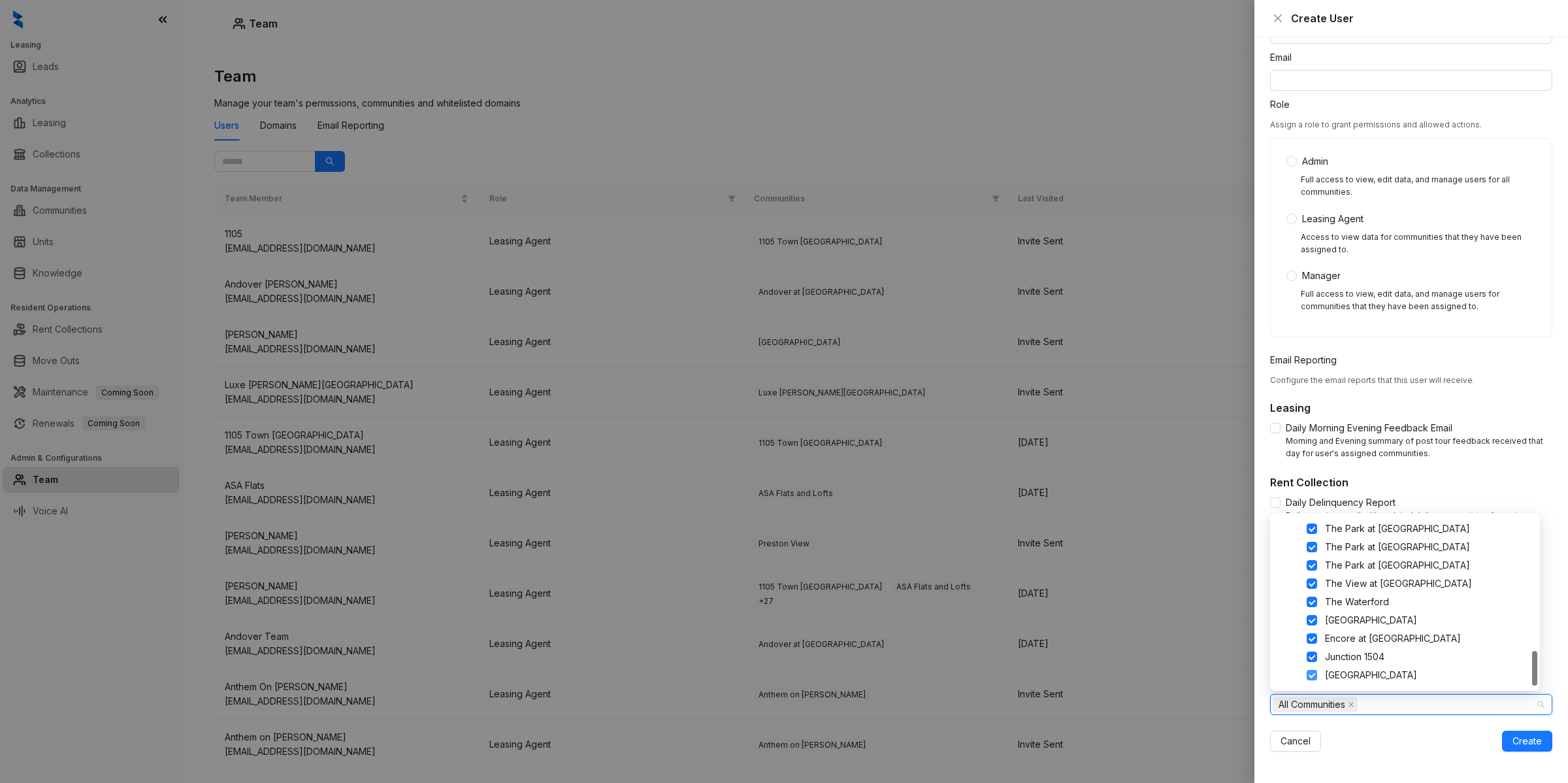
scroll to position [71, 0]
click at [1312, 672] on span at bounding box center [1311, 674] width 10 height 10
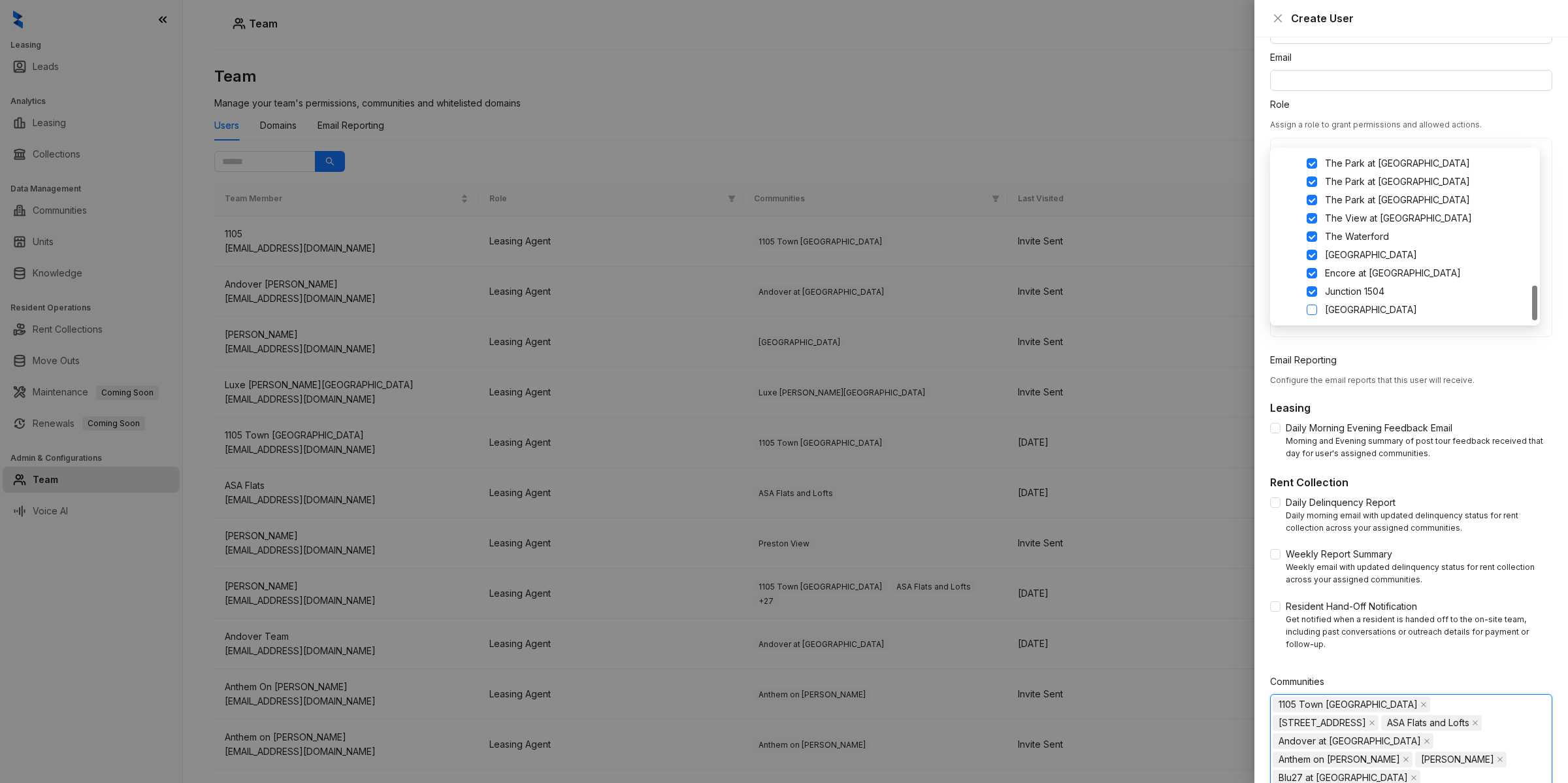
scroll to position [436, 0]
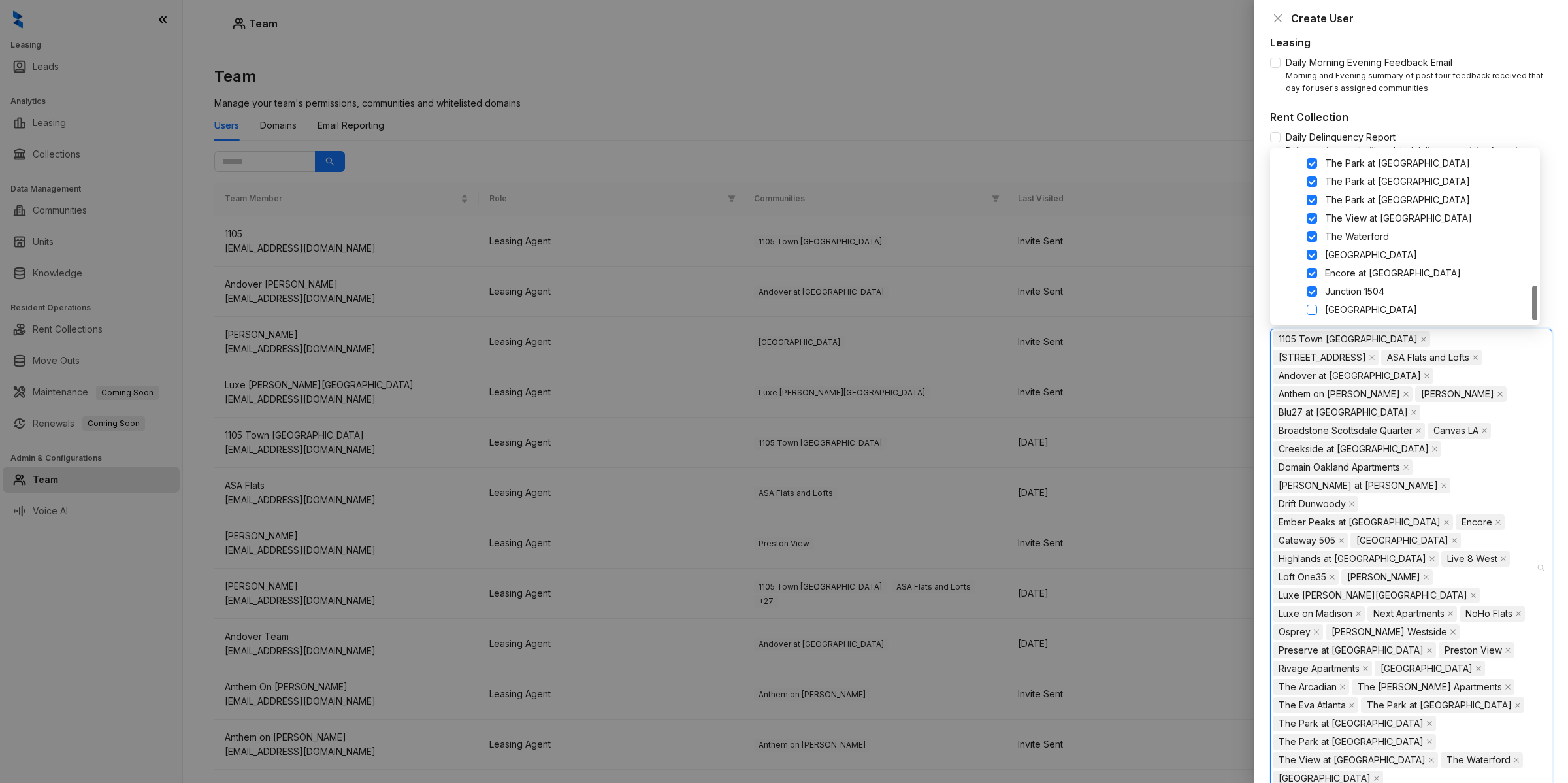
click at [1308, 309] on span at bounding box center [1311, 310] width 10 height 10
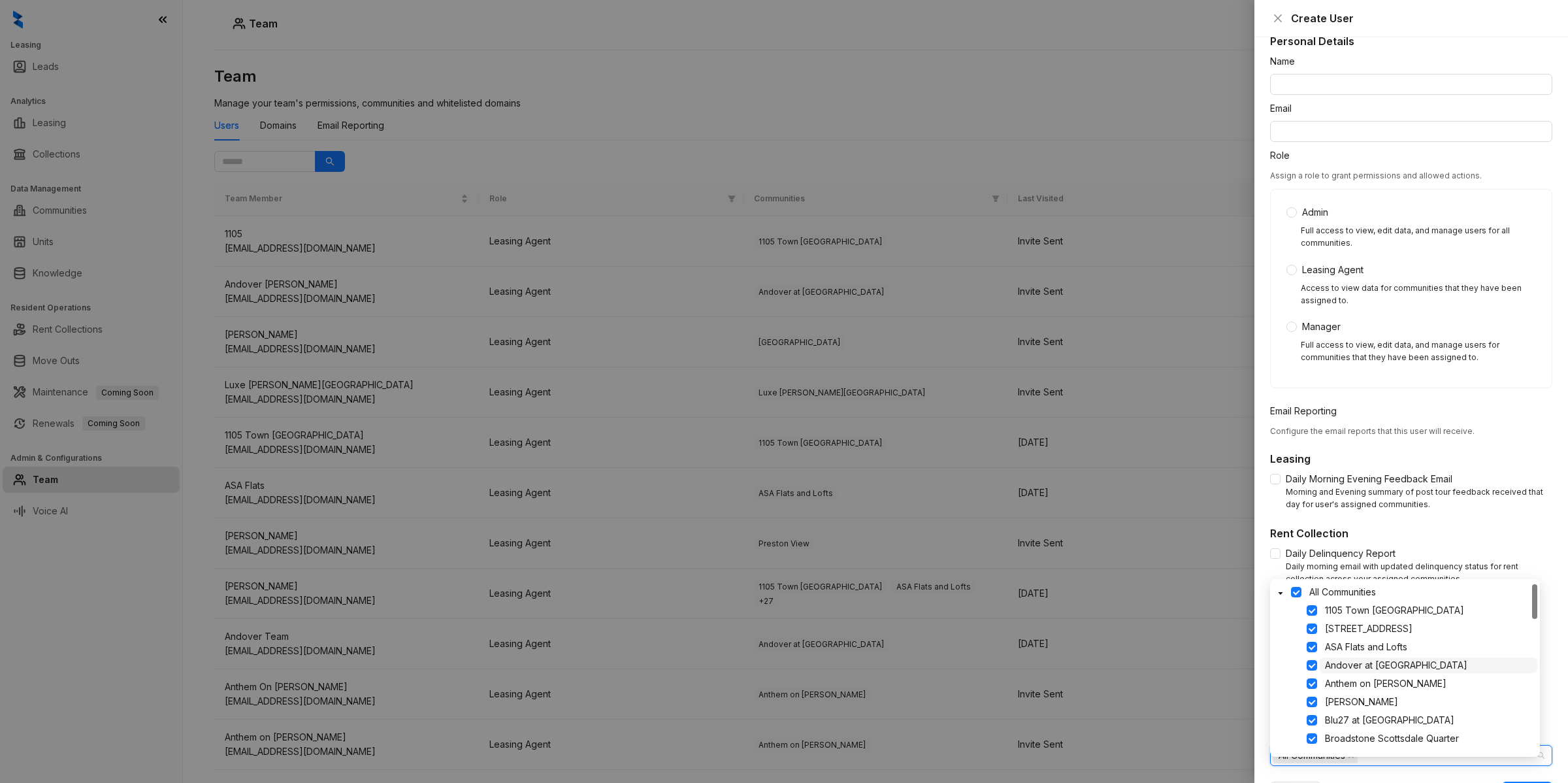
scroll to position [0, 0]
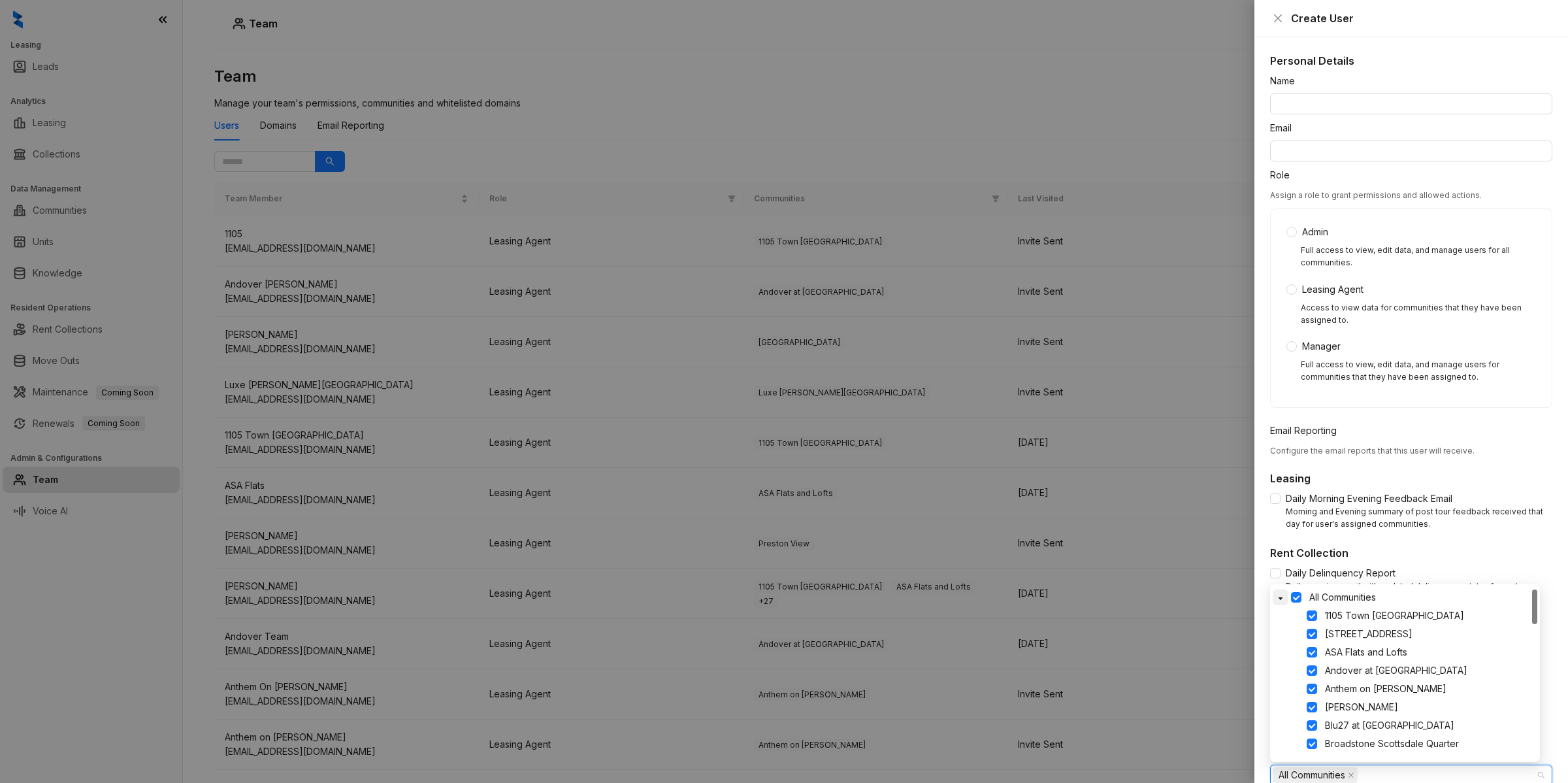
click at [1283, 596] on icon "caret-down" at bounding box center [1280, 598] width 6 height 6
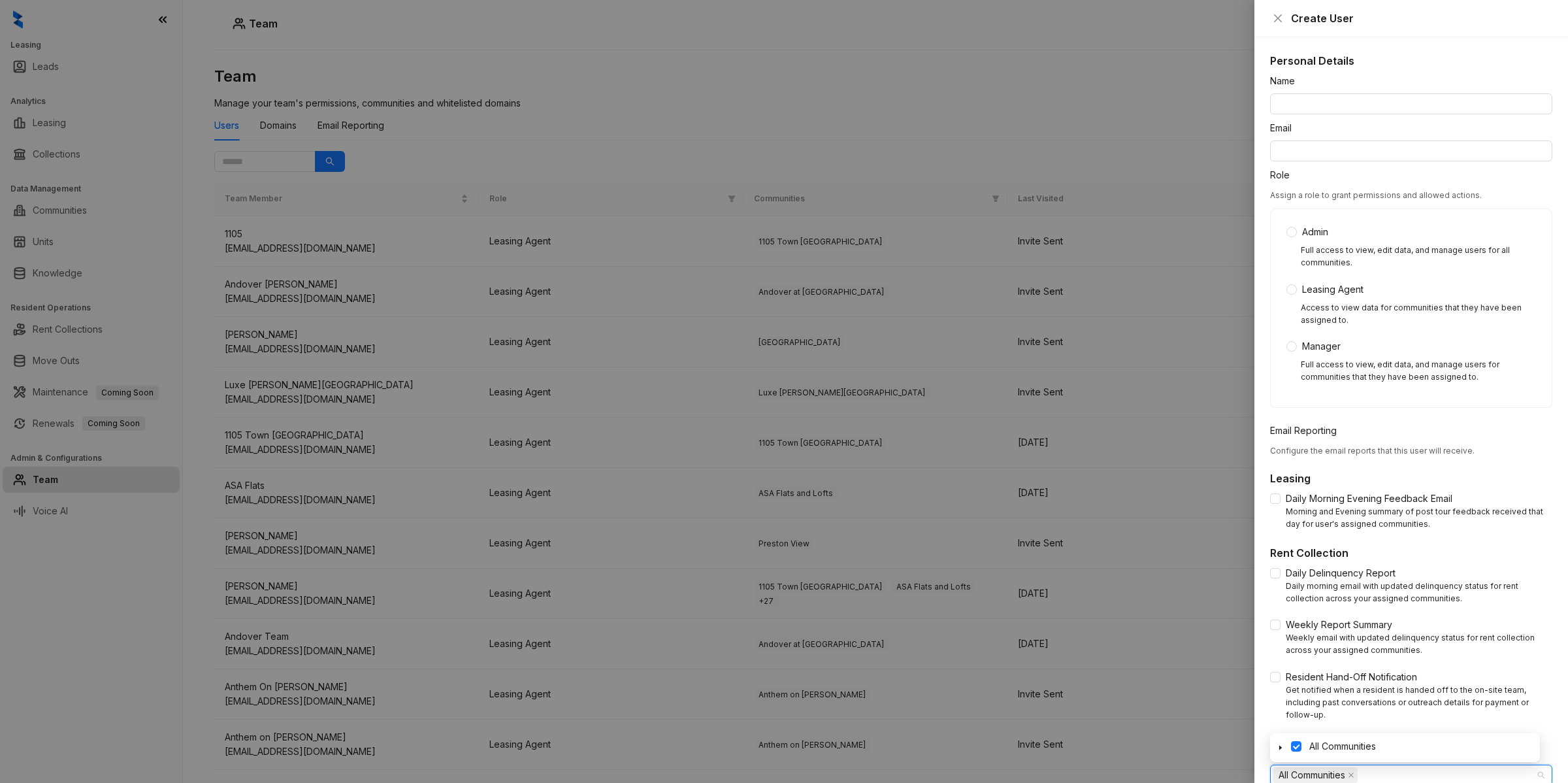
click at [100, 609] on div at bounding box center [784, 392] width 1568 height 783
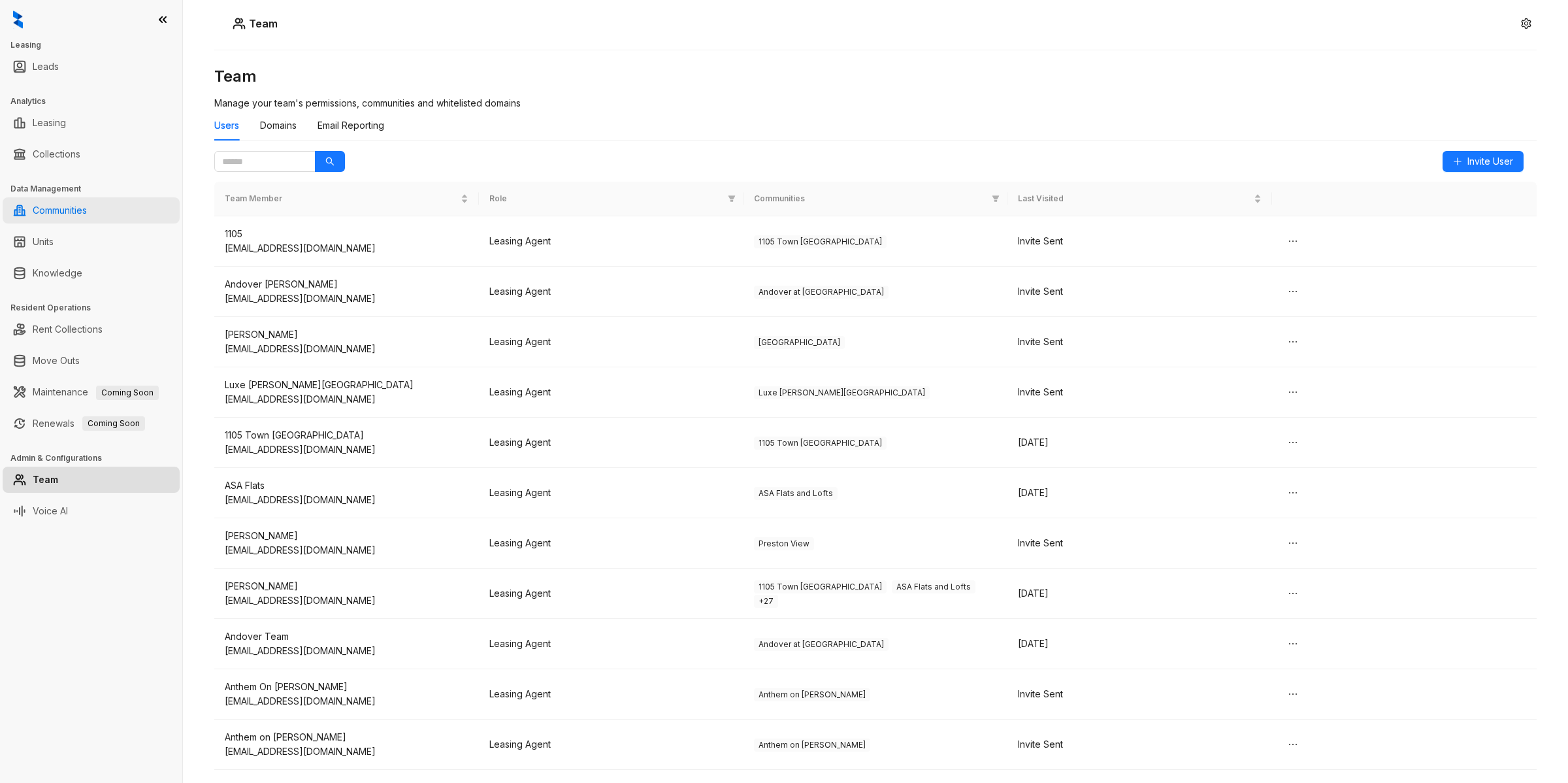
click at [65, 210] on link "Communities" at bounding box center [59, 210] width 54 height 26
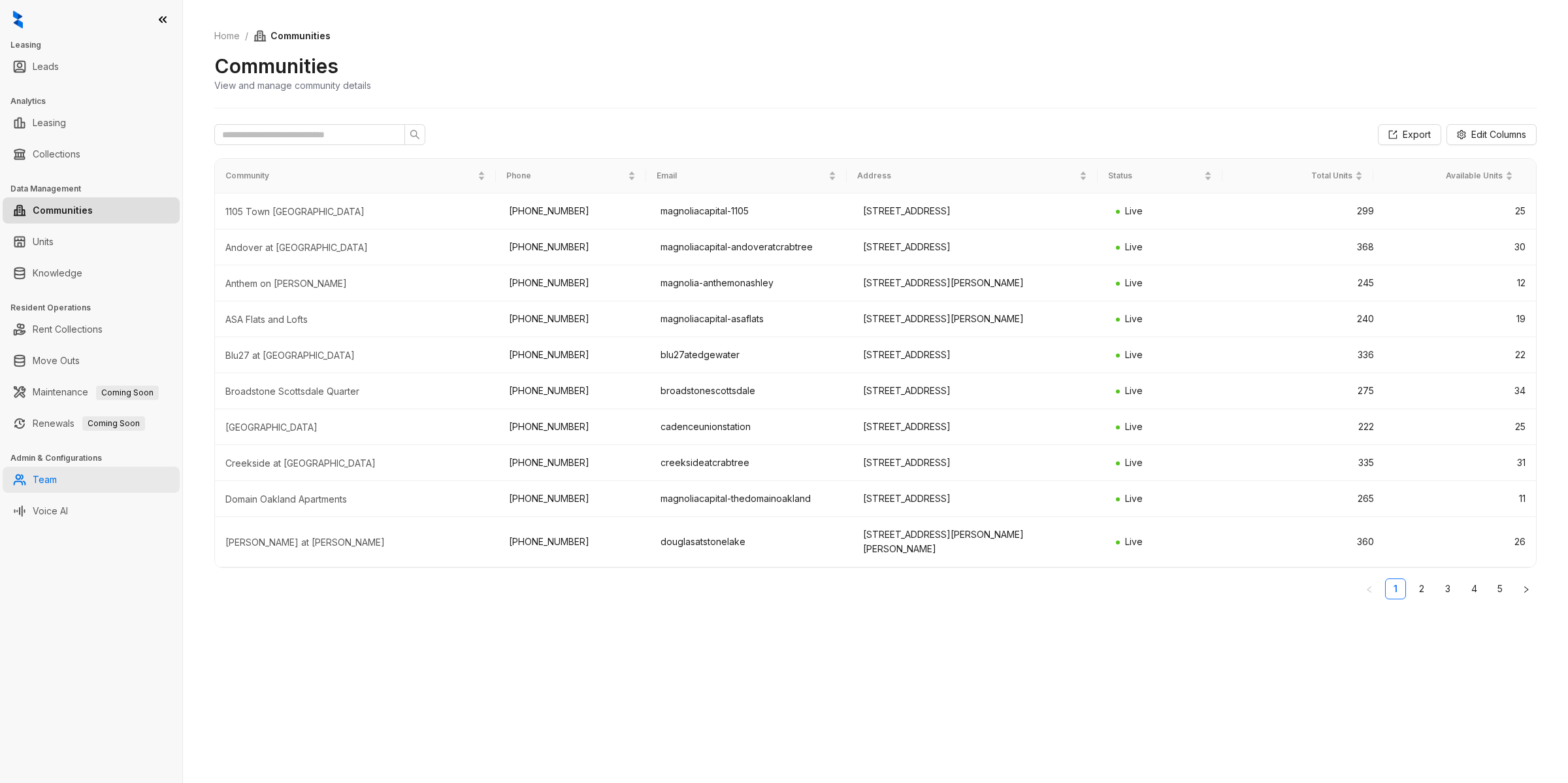
click at [53, 478] on link "Team" at bounding box center [44, 480] width 24 height 26
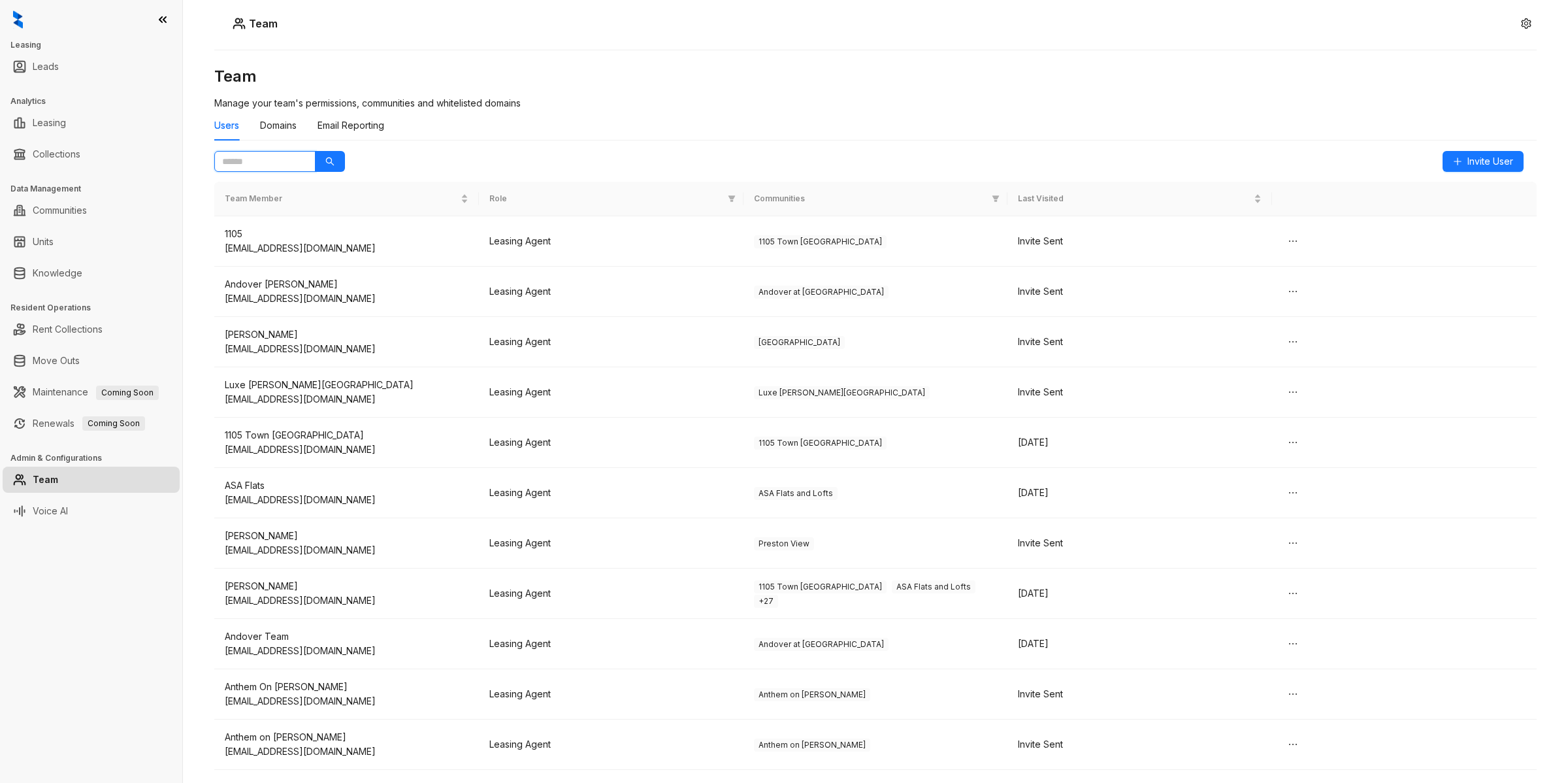
click at [252, 161] on input "text" at bounding box center [260, 161] width 75 height 15
type input "*****"
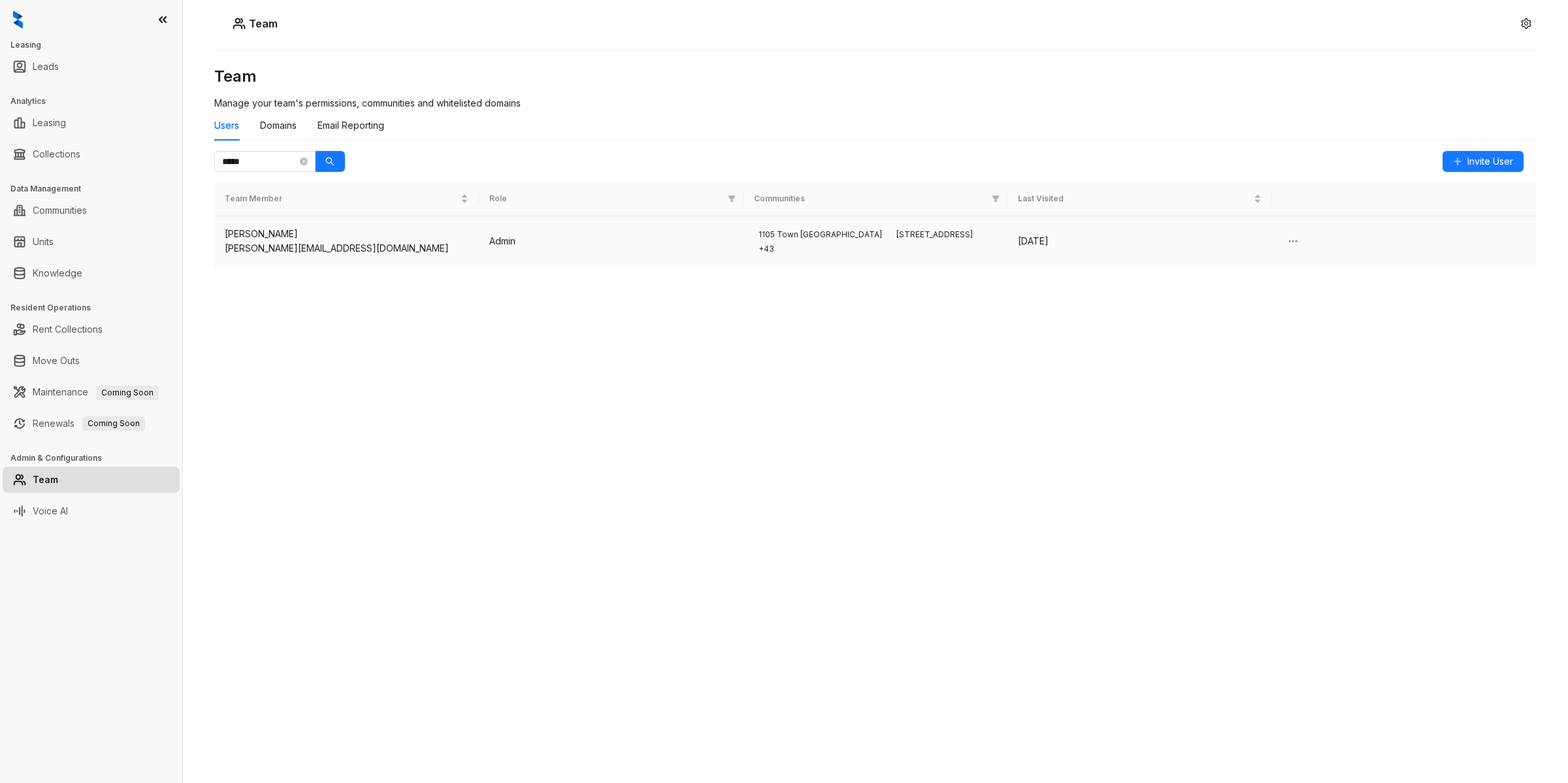
click at [266, 235] on div "[PERSON_NAME]" at bounding box center [346, 234] width 244 height 15
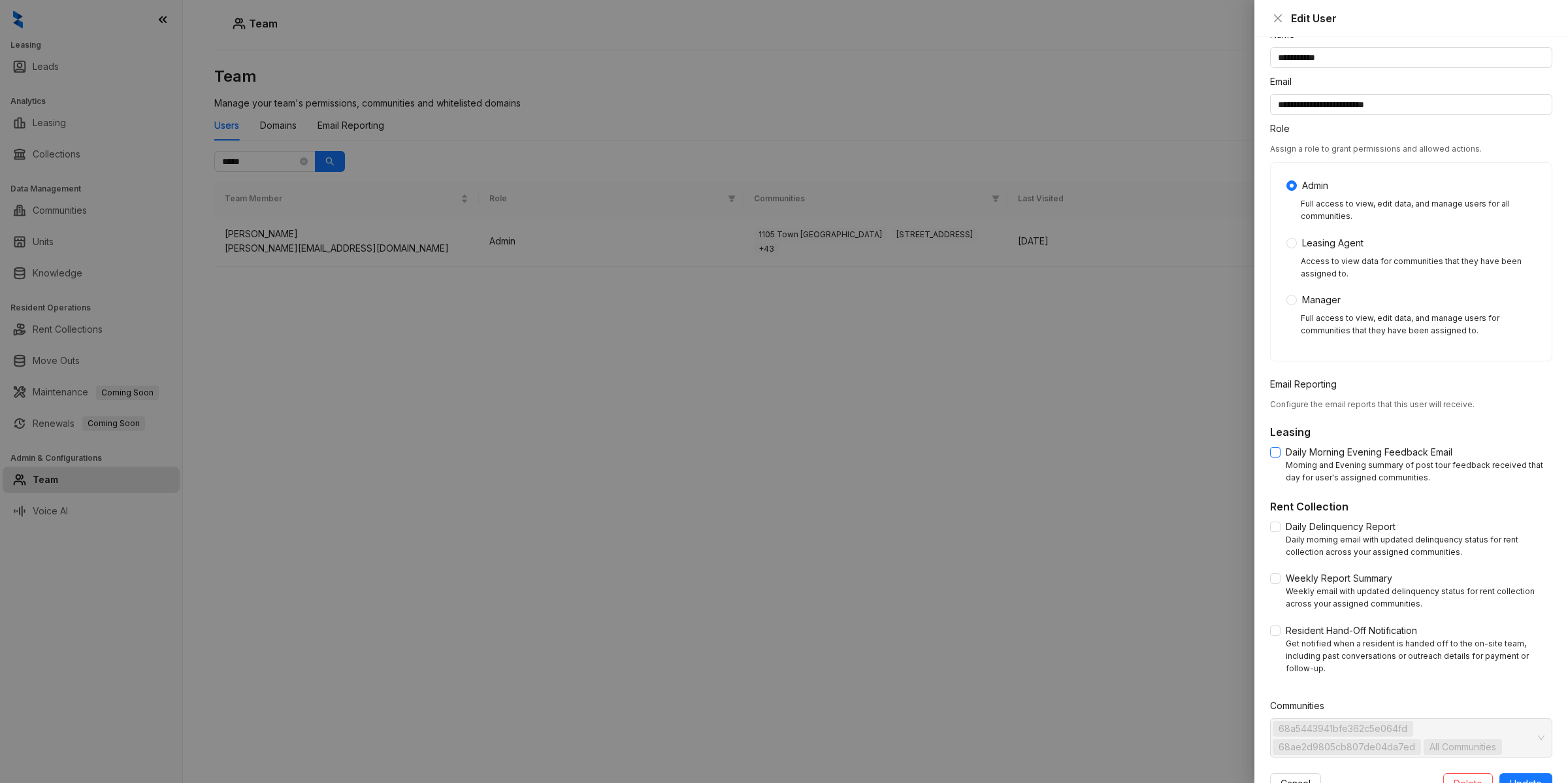
scroll to position [88, 0]
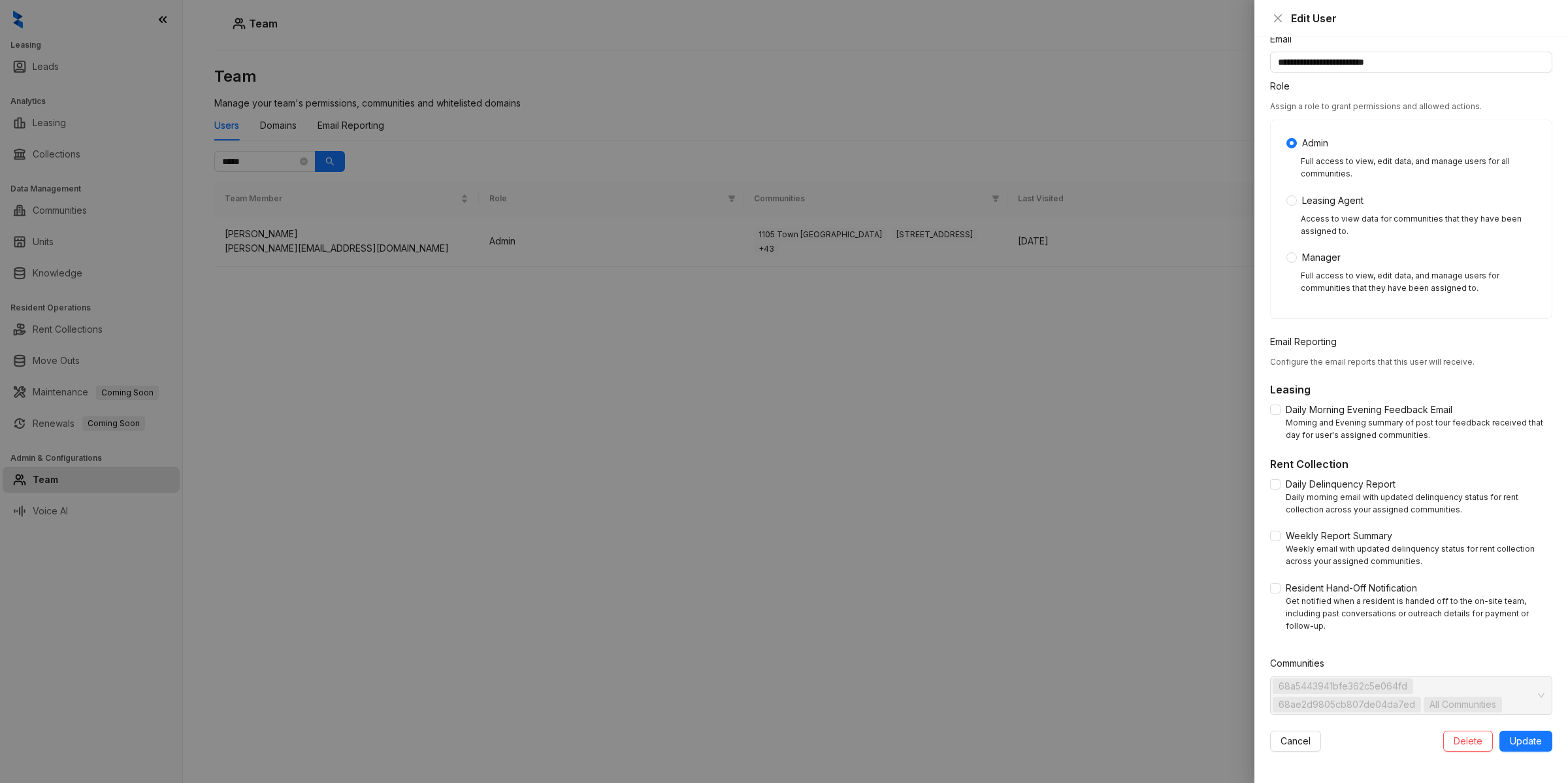
click at [1457, 697] on span "All Communities" at bounding box center [1462, 705] width 66 height 15
click at [1303, 699] on span "68ae2d9805cb807de04da7ed" at bounding box center [1347, 705] width 136 height 15
click at [1510, 743] on span "Update" at bounding box center [1526, 742] width 32 height 15
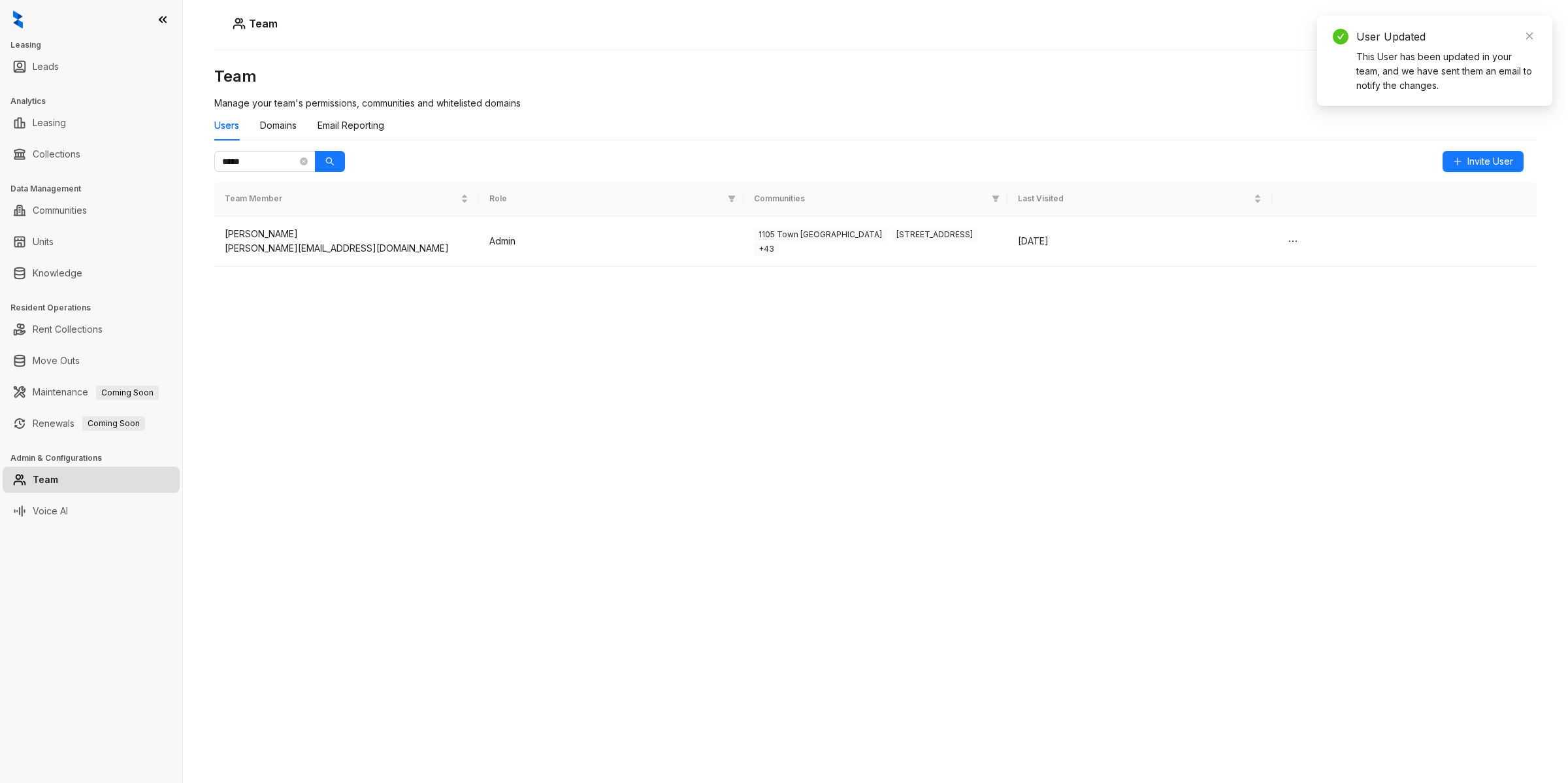
click at [1095, 393] on div "Team Manage your team's permissions, communities and whitelisted domains Users …" at bounding box center [876, 365] width 1322 height 597
click at [788, 238] on span "1105 Town [GEOGRAPHIC_DATA]" at bounding box center [820, 235] width 133 height 13
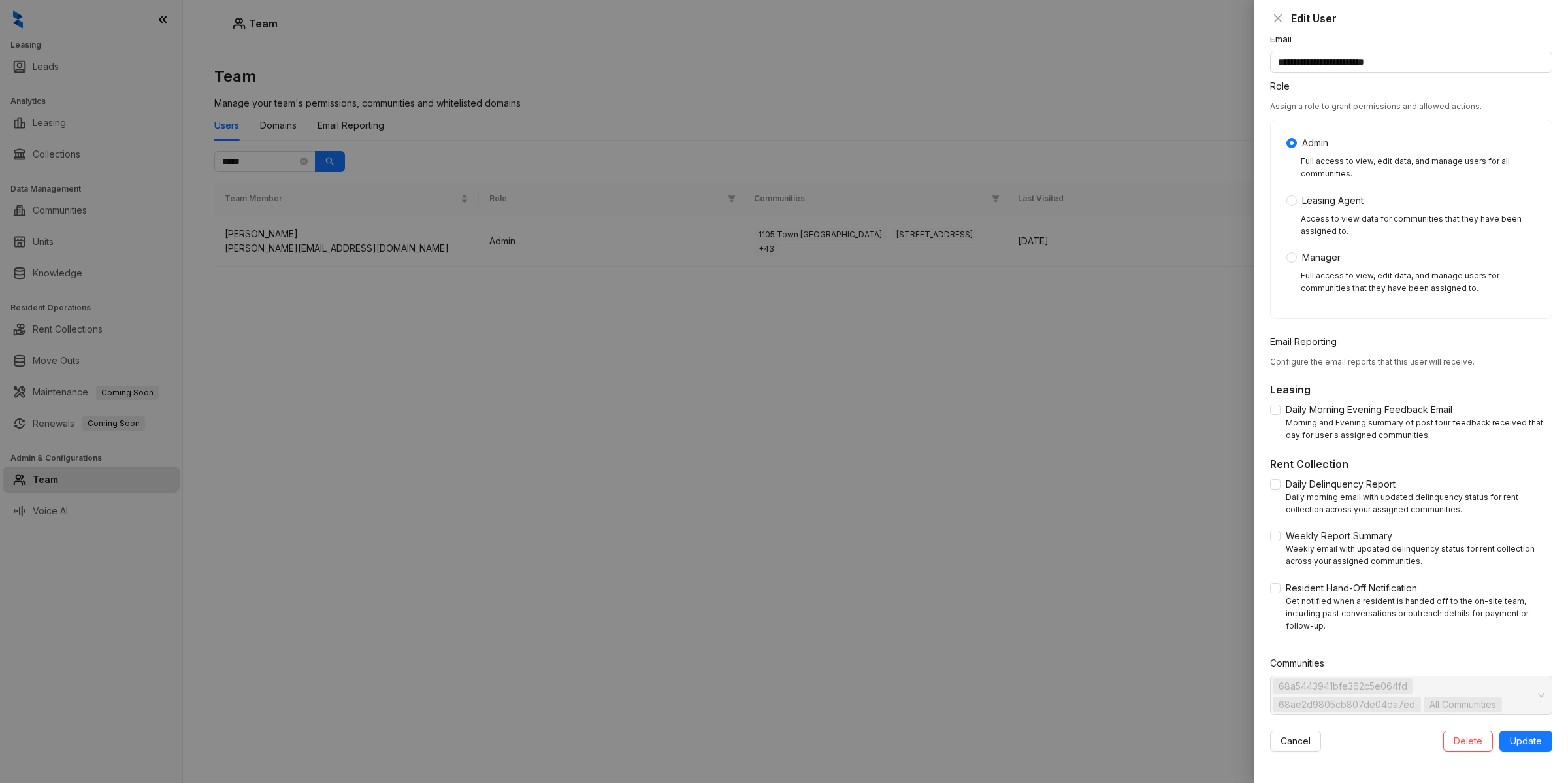
click at [1002, 436] on div at bounding box center [784, 392] width 1568 height 783
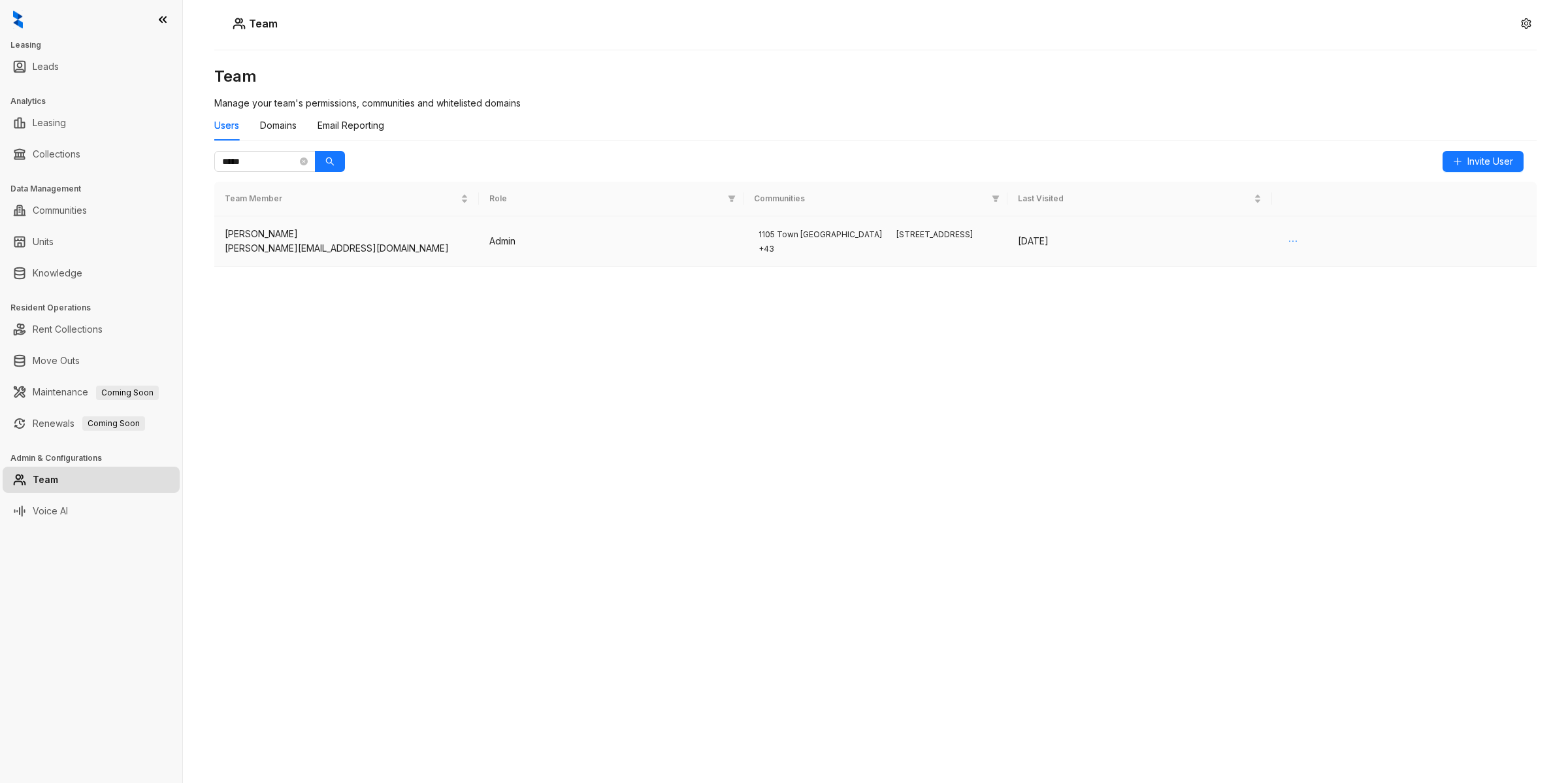
click at [1301, 244] on button "button" at bounding box center [1293, 240] width 21 height 21
click at [1141, 327] on div "Team Manage your team's permissions, communities and whitelisted domains Users …" at bounding box center [876, 365] width 1322 height 597
click at [891, 240] on span "[STREET_ADDRESS]" at bounding box center [934, 235] width 86 height 13
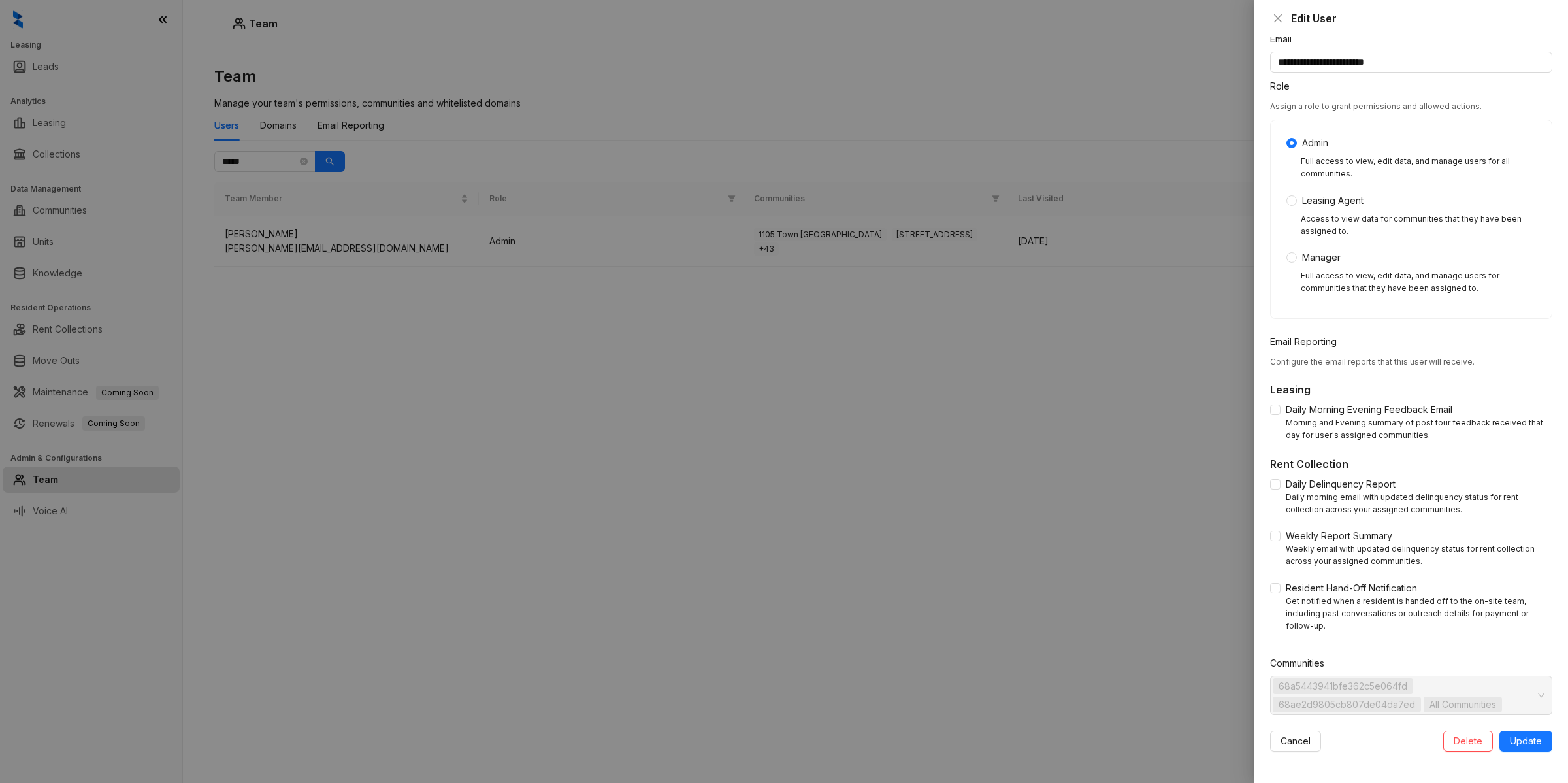
click at [1150, 615] on div at bounding box center [784, 392] width 1568 height 783
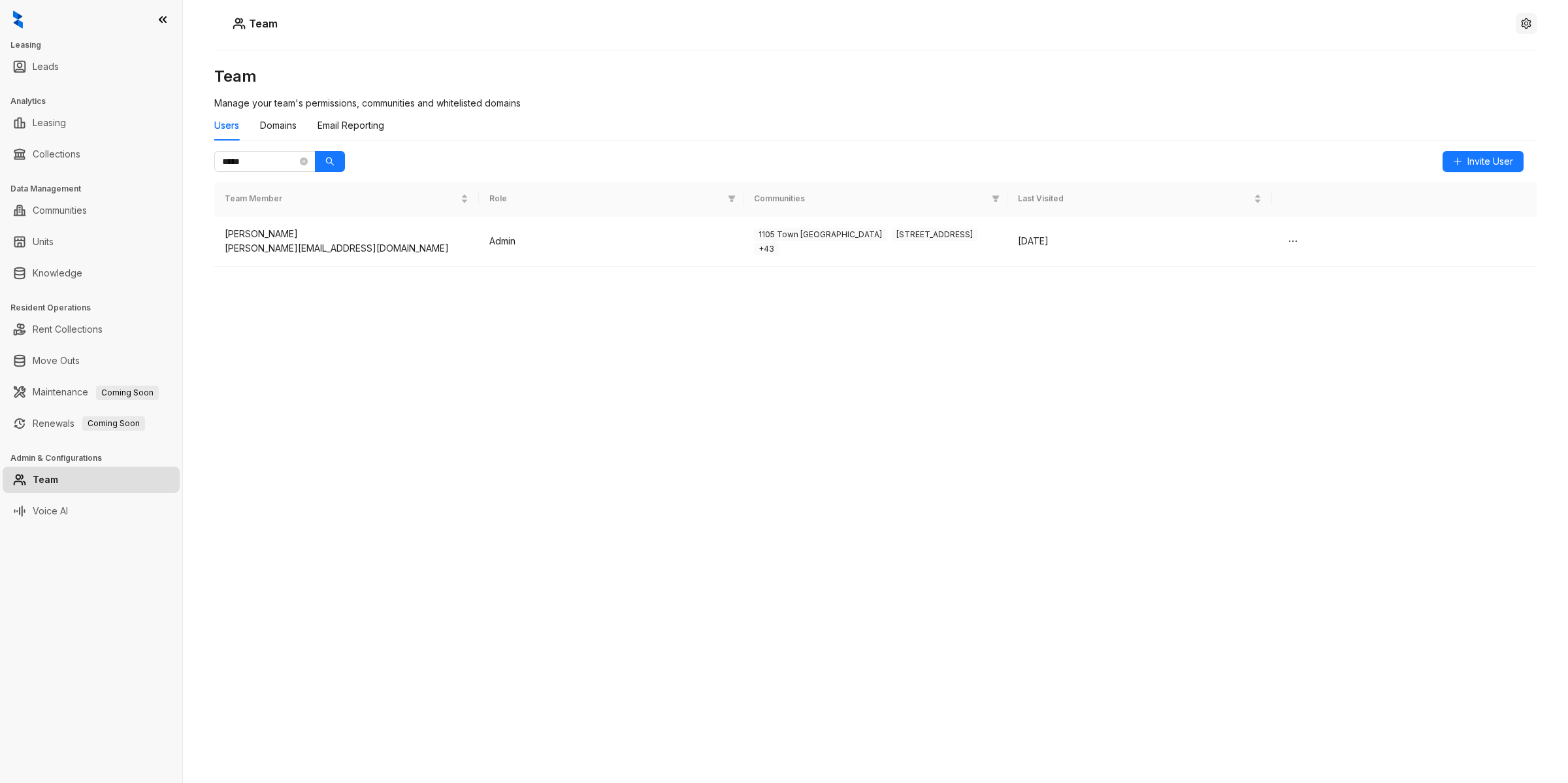
click at [1529, 26] on icon "setting" at bounding box center [1526, 23] width 10 height 10
drag, startPoint x: 970, startPoint y: 327, endPoint x: 905, endPoint y: 341, distance: 66.5
click at [969, 328] on div "Team Manage your team's permissions, communities and whitelisted domains Users …" at bounding box center [876, 365] width 1322 height 597
click at [280, 125] on div "Domains" at bounding box center [278, 125] width 37 height 15
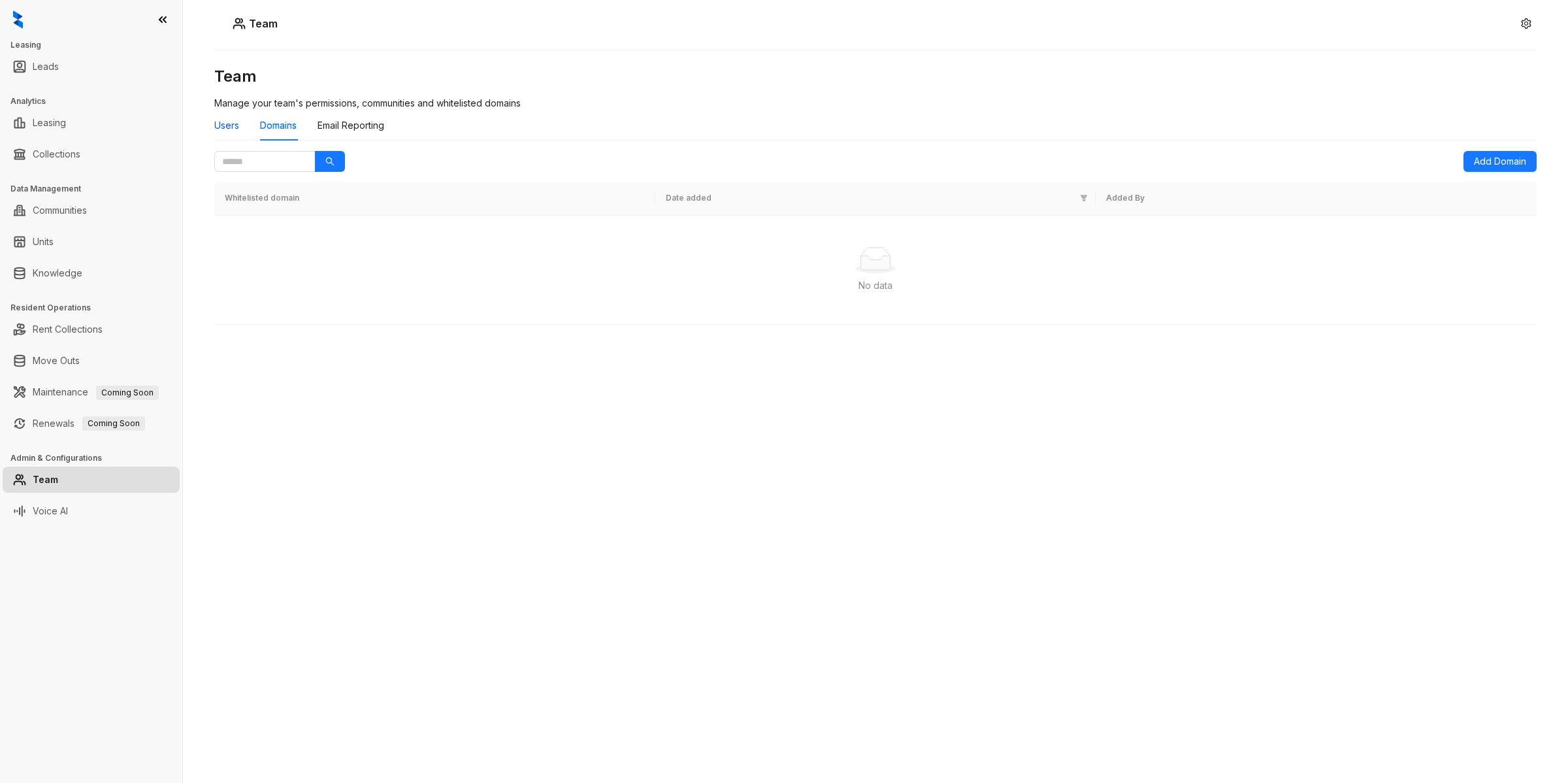
click at [229, 128] on div "Users" at bounding box center [226, 125] width 25 height 15
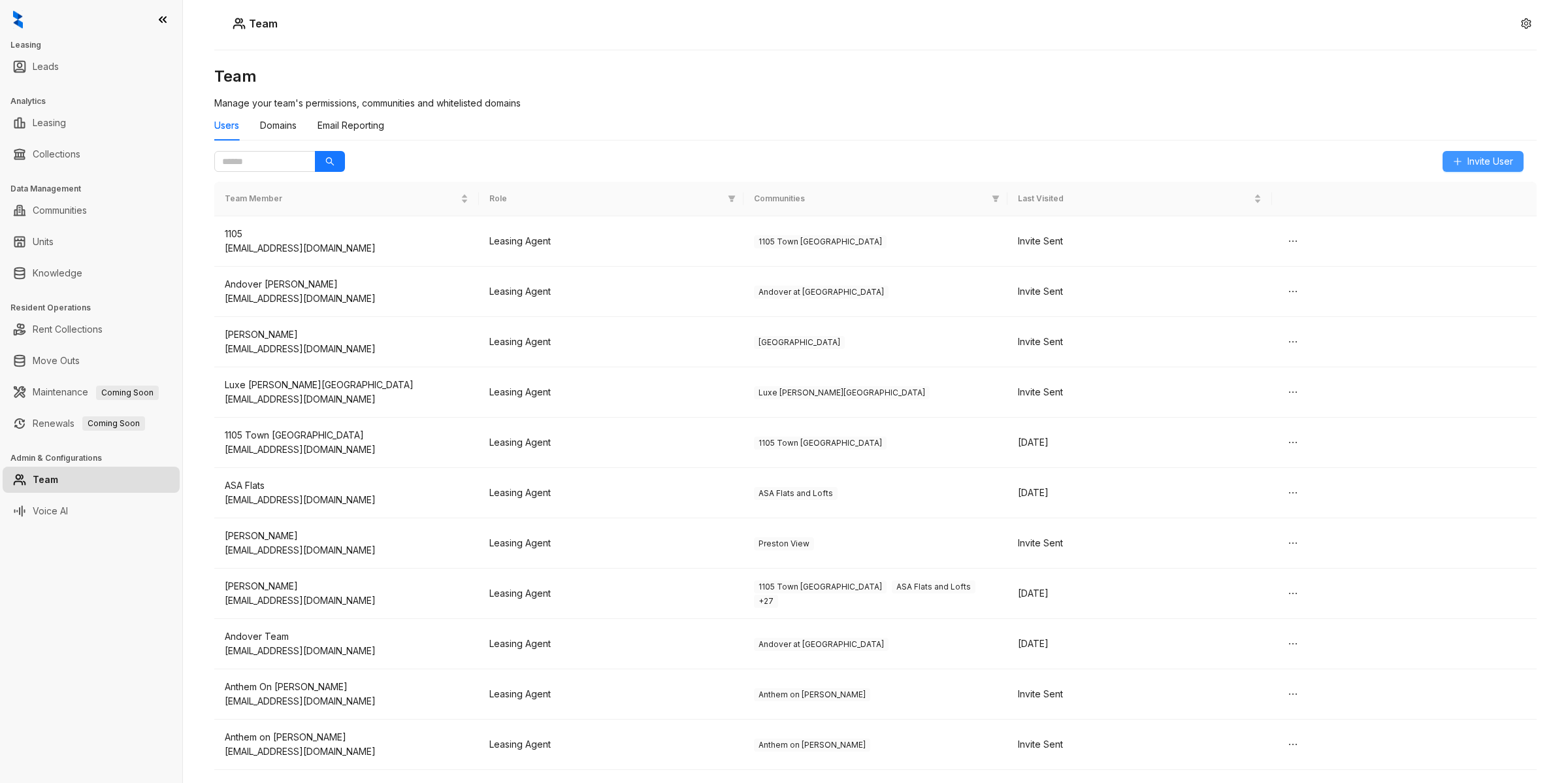
click at [1488, 162] on span "Invite User" at bounding box center [1491, 161] width 46 height 15
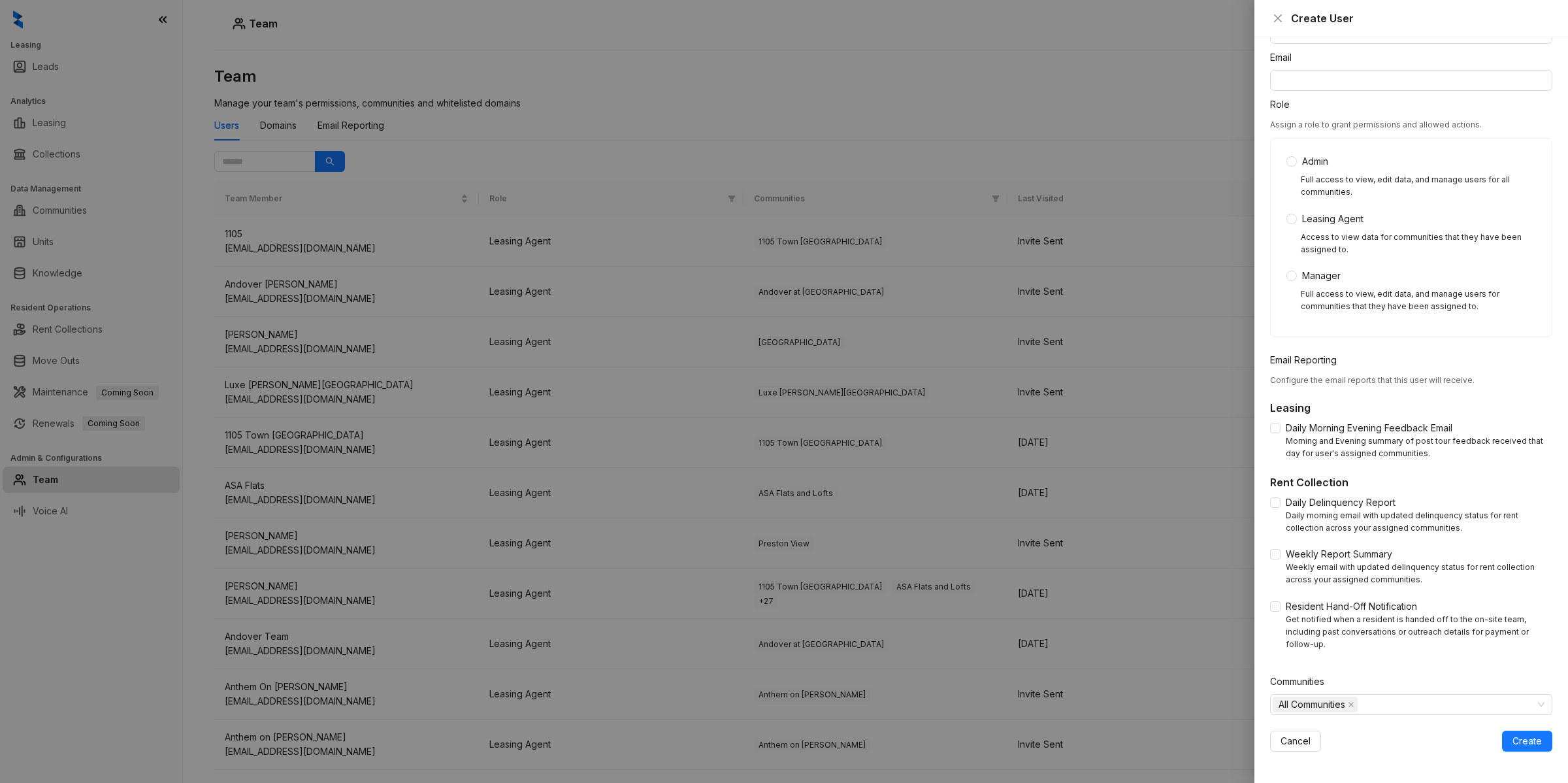
scroll to position [71, 0]
click at [1303, 705] on span "All Communities" at bounding box center [1312, 705] width 66 height 15
click at [1278, 729] on icon "caret-down" at bounding box center [1280, 731] width 6 height 6
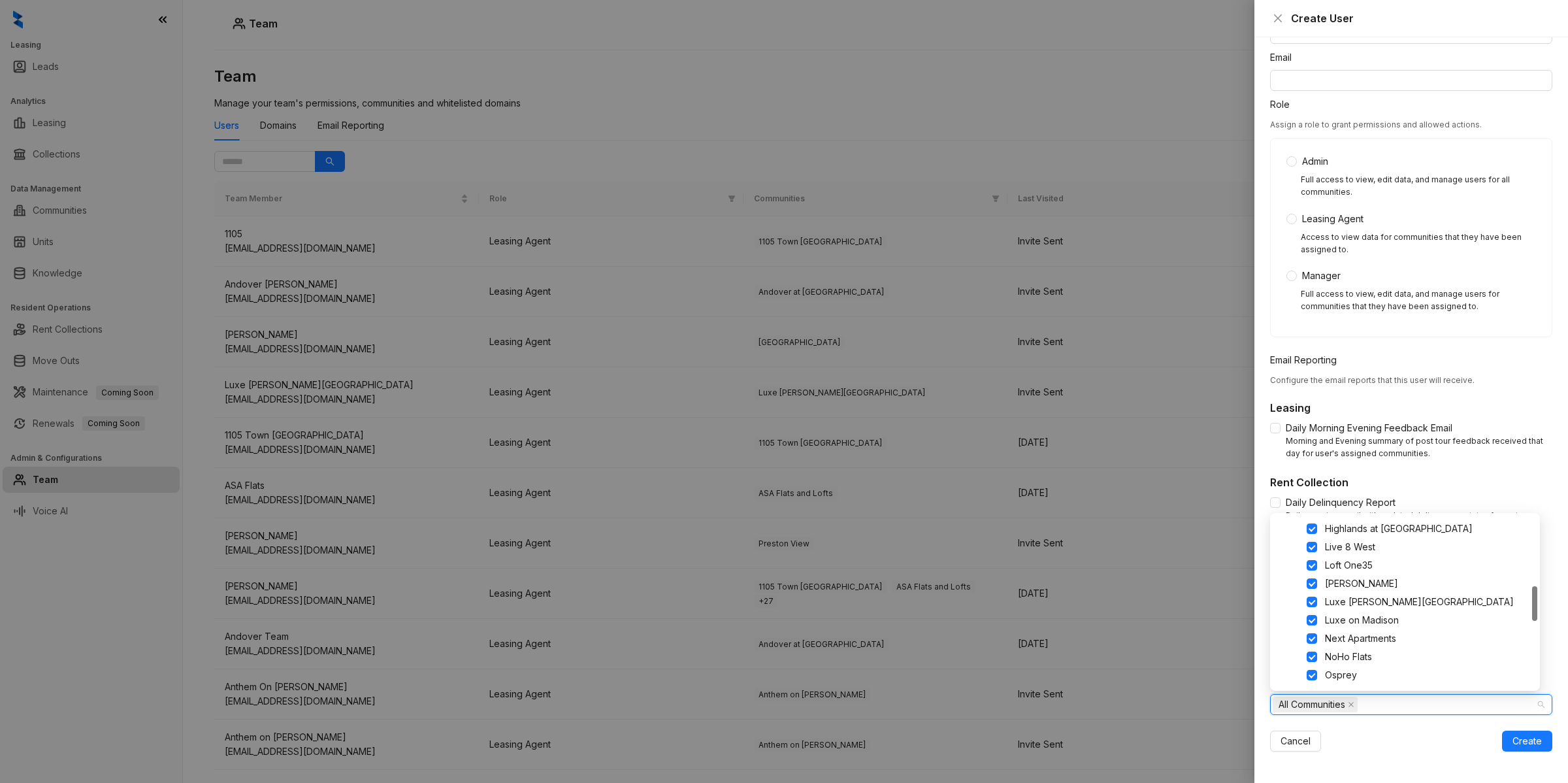
scroll to position [637, 0]
click at [1369, 739] on div "Cancel Create" at bounding box center [1411, 741] width 283 height 21
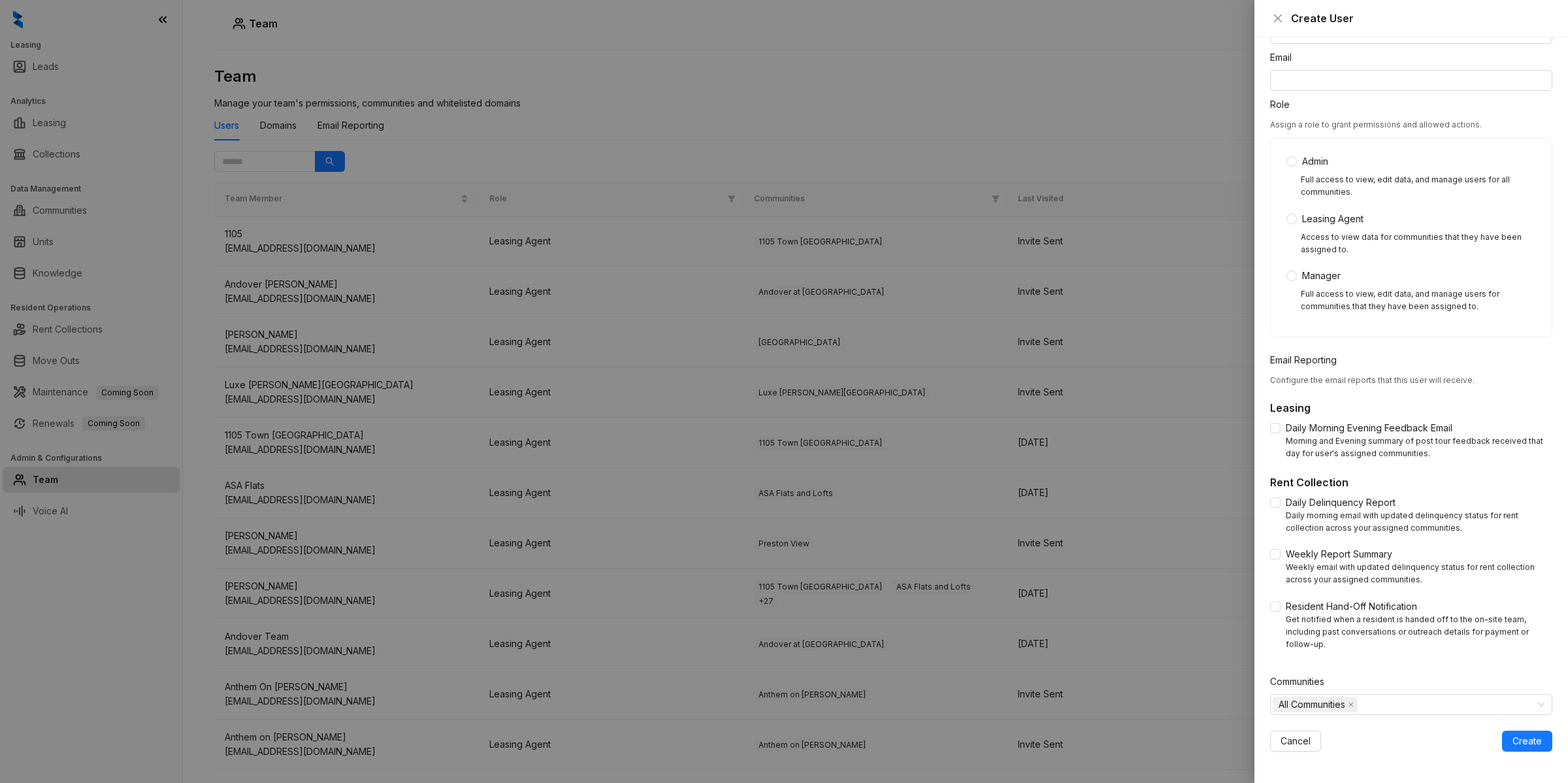
click at [1261, 18] on div "Create User" at bounding box center [1411, 18] width 314 height 37
click at [1279, 18] on icon "close" at bounding box center [1277, 18] width 10 height 10
